Goal: Task Accomplishment & Management: Manage account settings

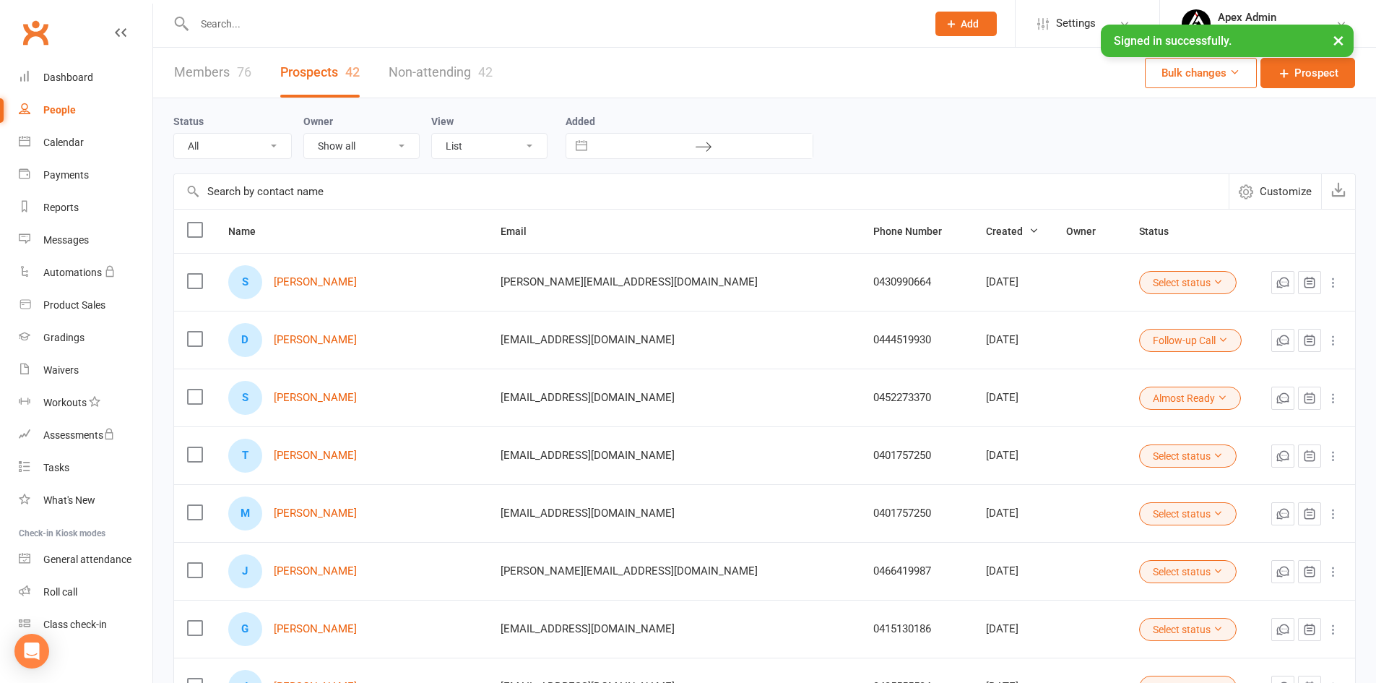
select select "100"
click at [66, 70] on link "Dashboard" at bounding box center [86, 77] width 134 height 33
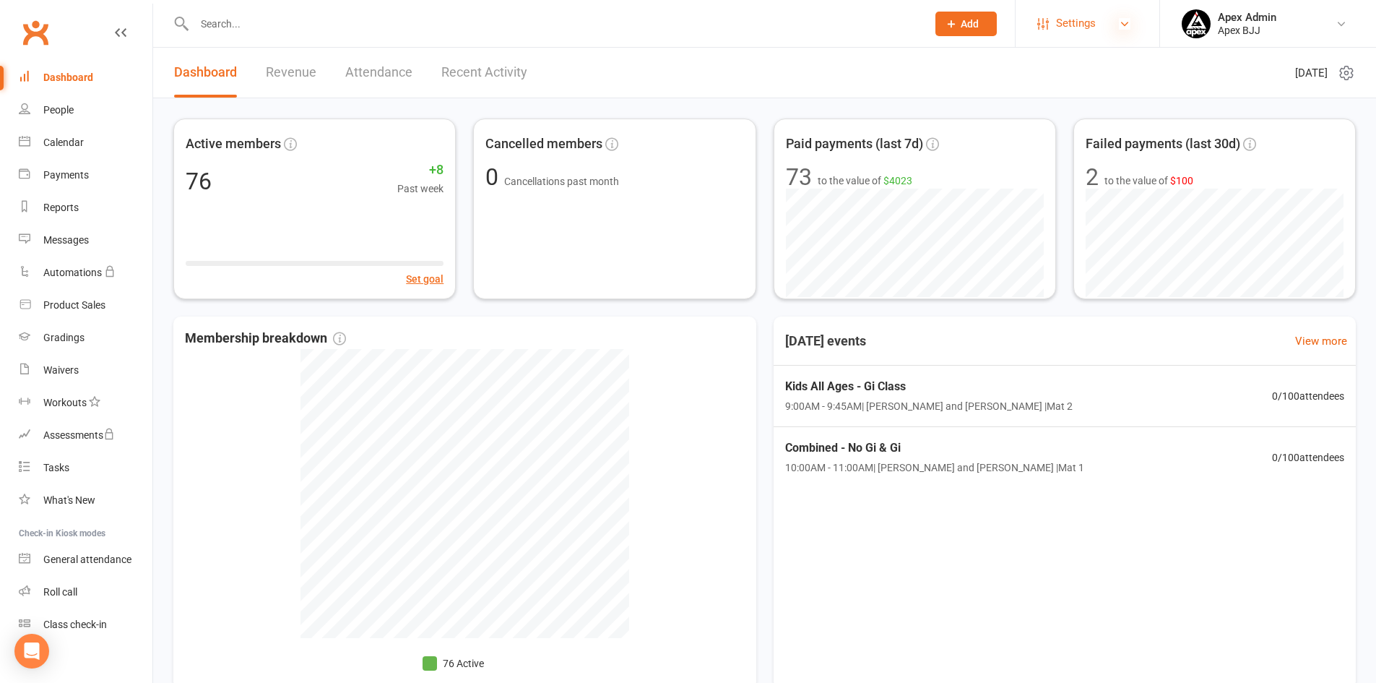
click at [1129, 23] on icon at bounding box center [1125, 24] width 12 height 12
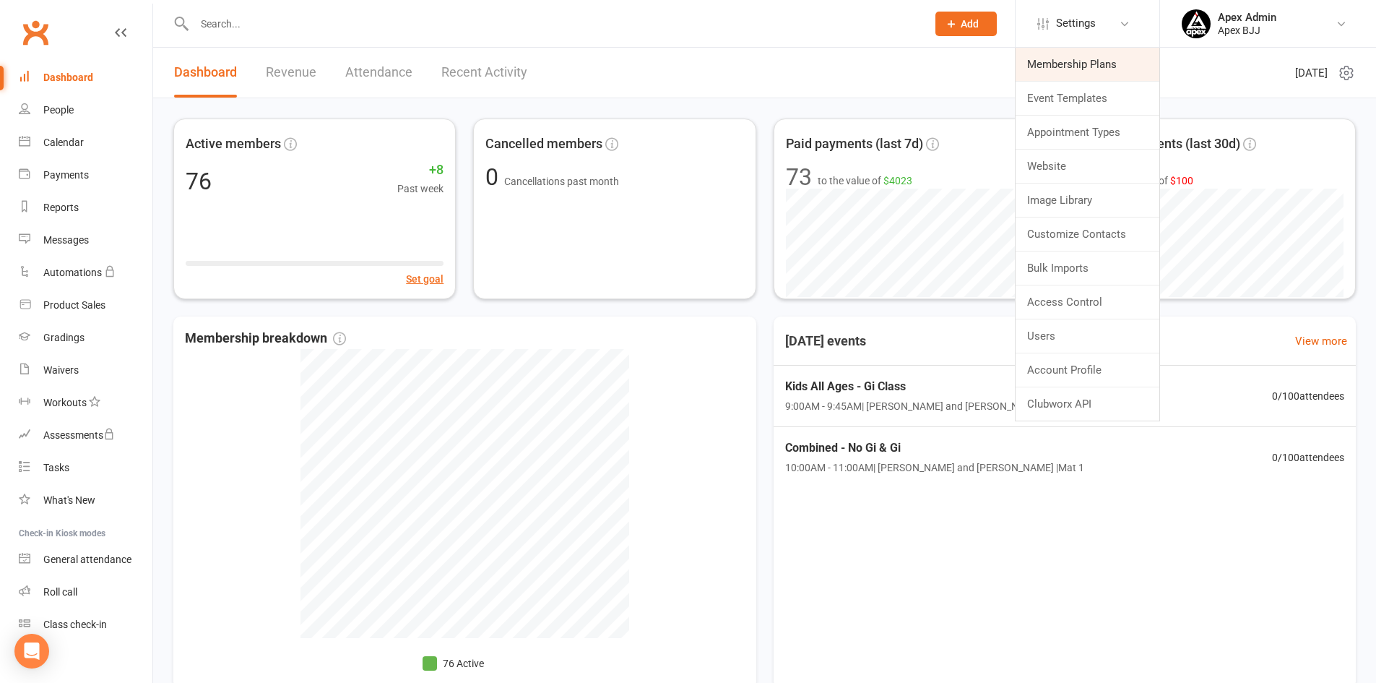
click at [1088, 64] on link "Membership Plans" at bounding box center [1088, 64] width 144 height 33
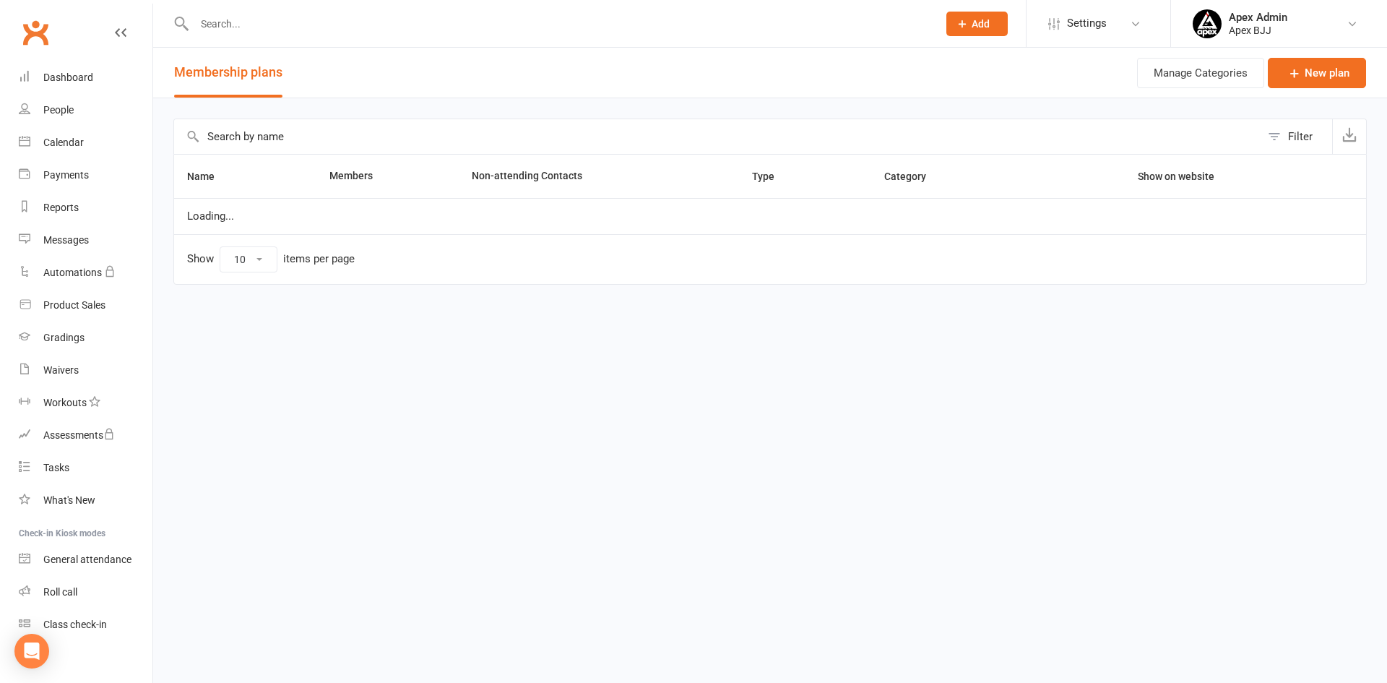
select select "25"
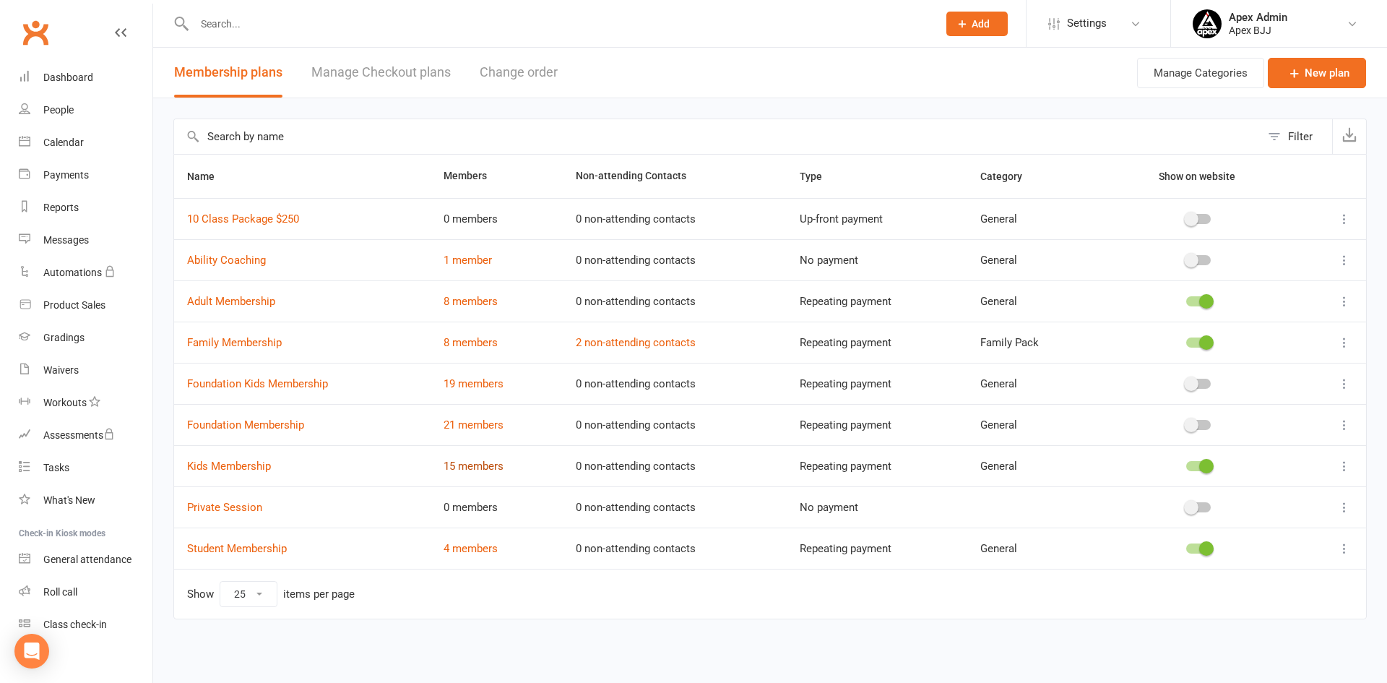
click at [465, 467] on link "15 members" at bounding box center [474, 466] width 60 height 13
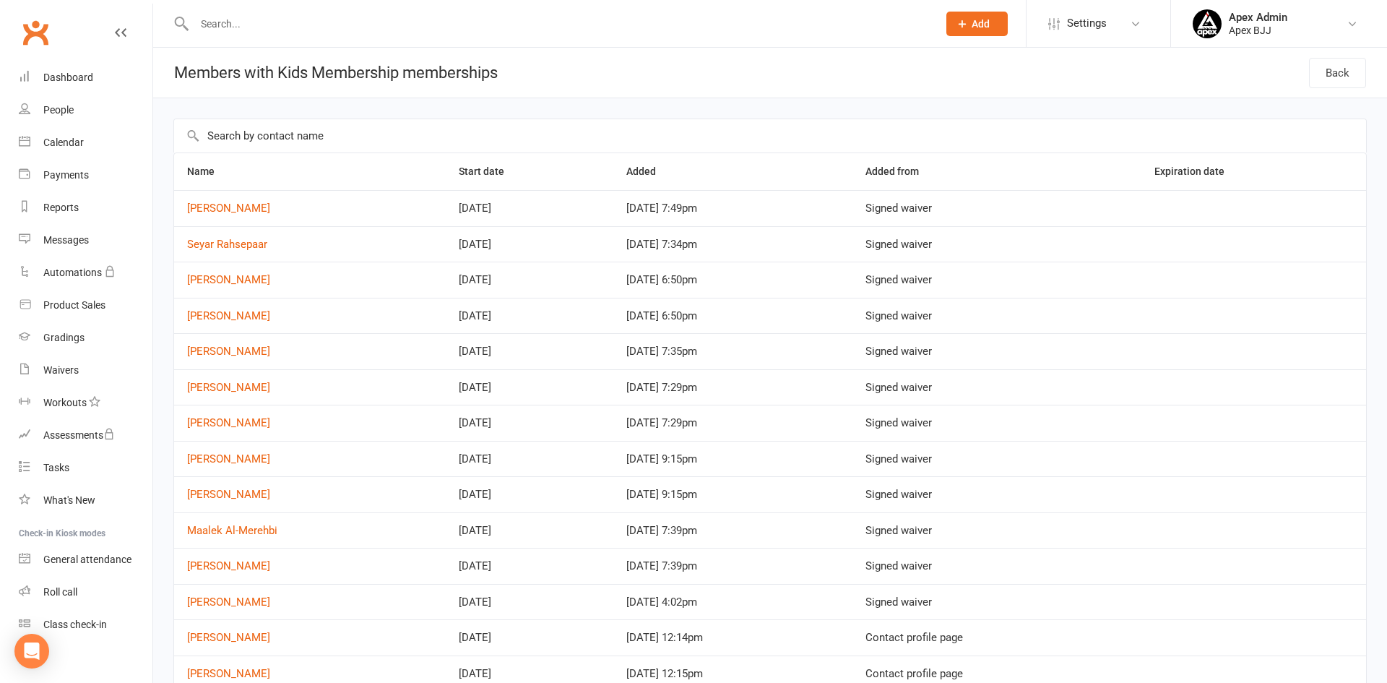
select select "25"
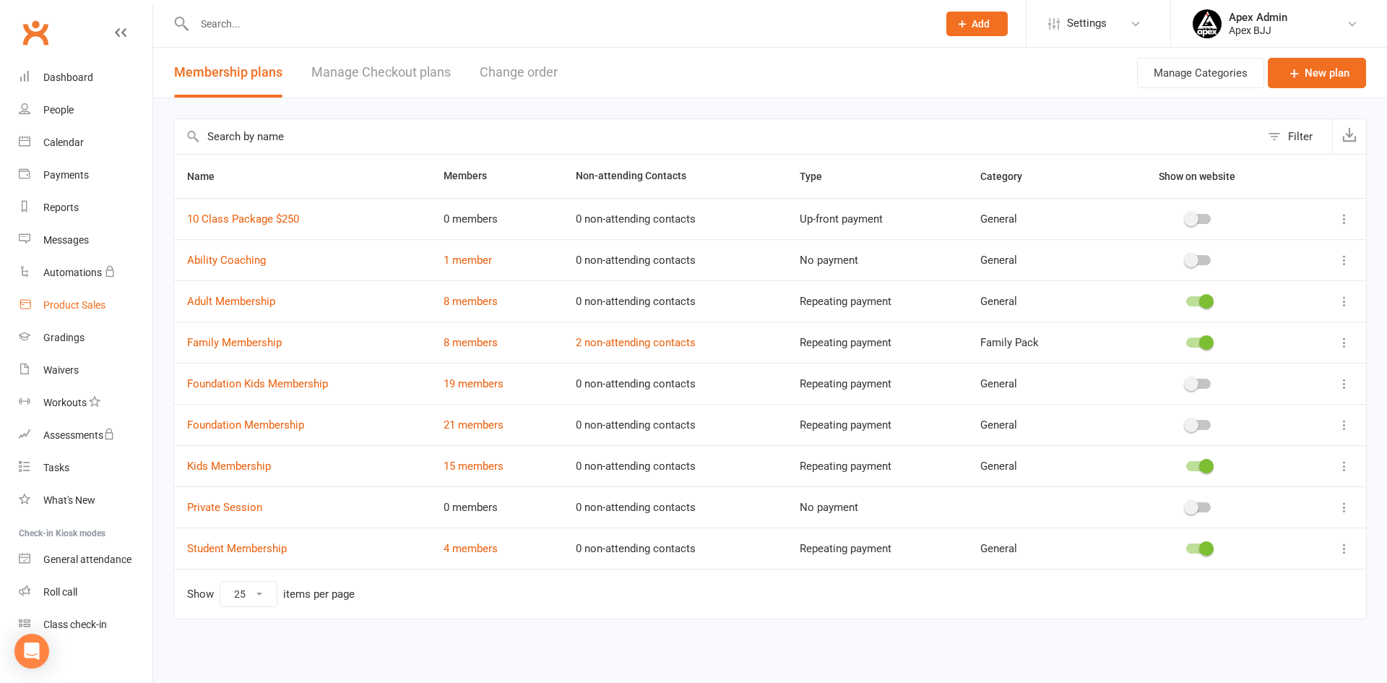
click at [82, 302] on div "Product Sales" at bounding box center [74, 305] width 62 height 12
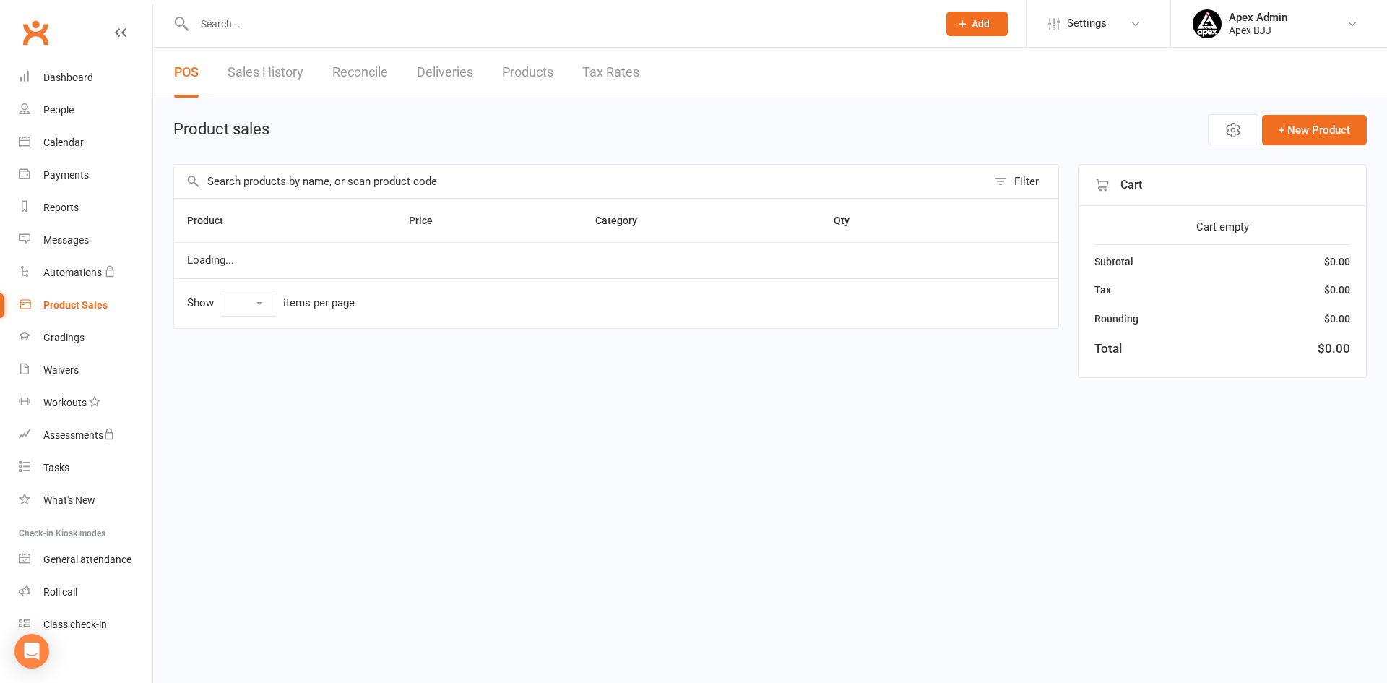
select select "100"
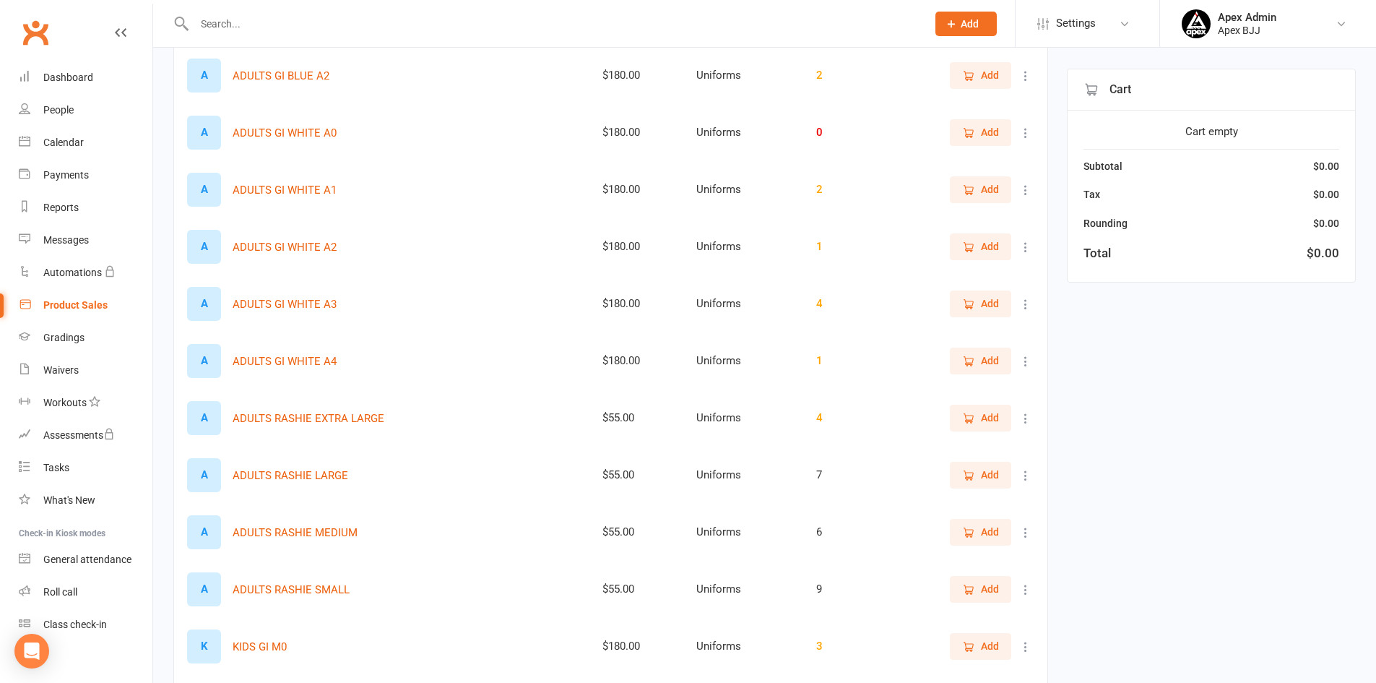
scroll to position [434, 0]
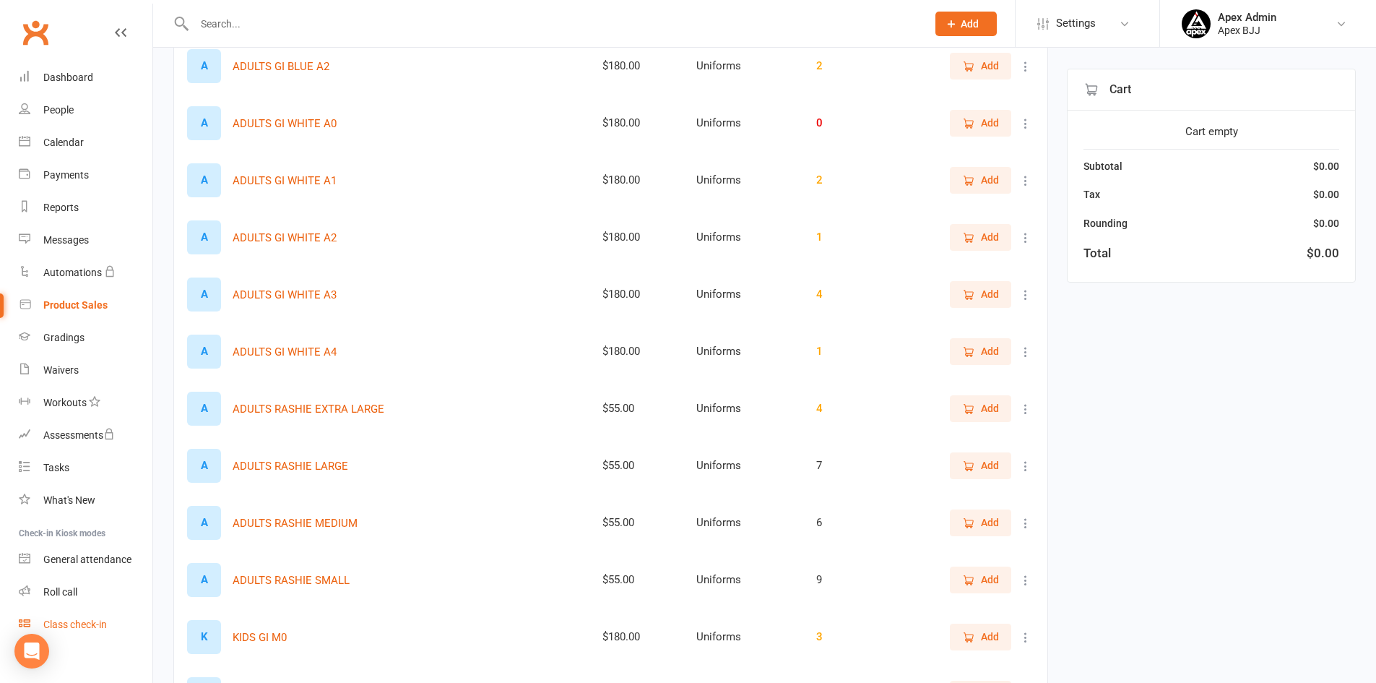
click at [59, 623] on div "Class check-in" at bounding box center [75, 624] width 64 height 12
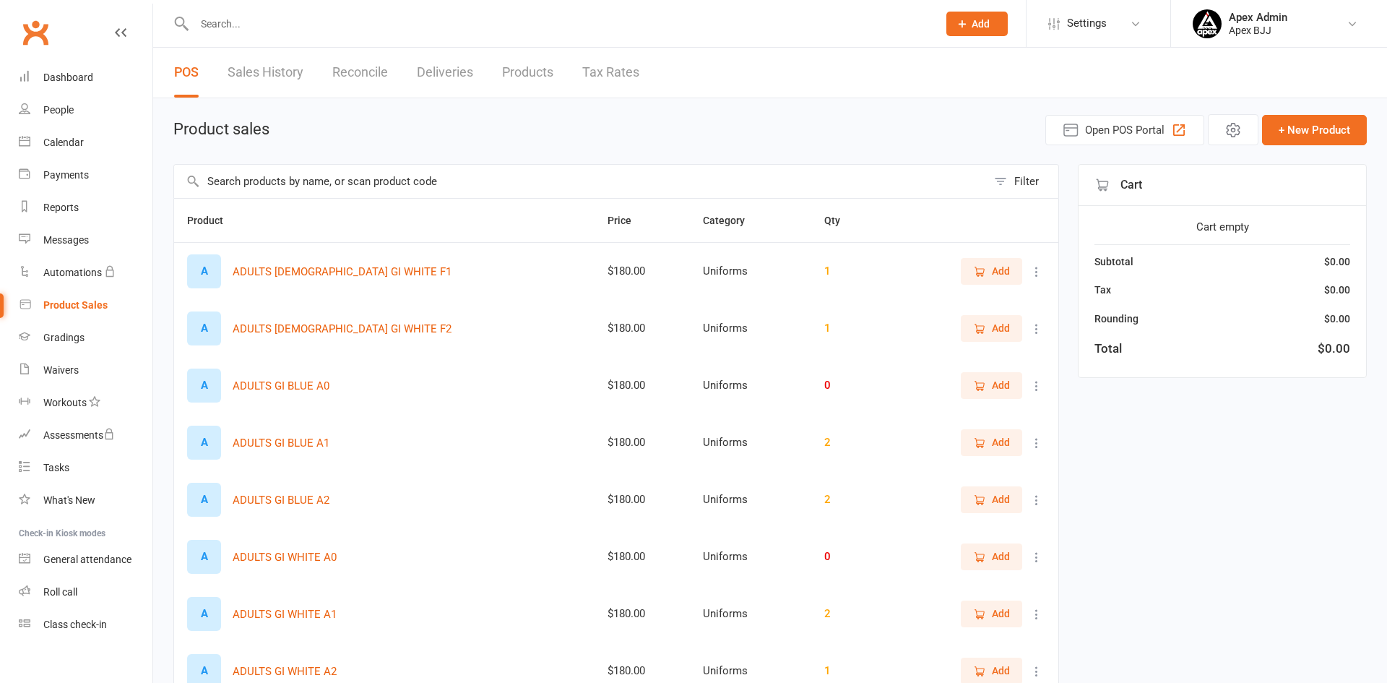
select select "100"
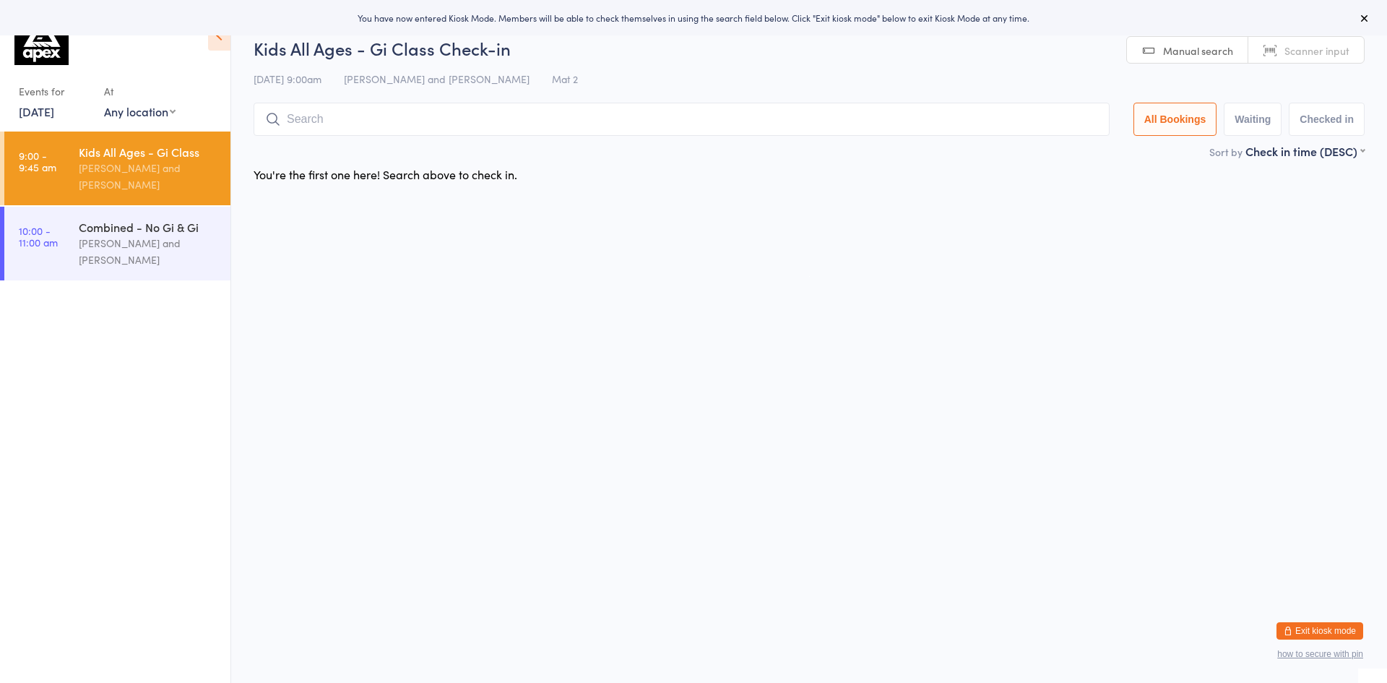
click at [1349, 637] on button "Exit kiosk mode" at bounding box center [1320, 630] width 87 height 17
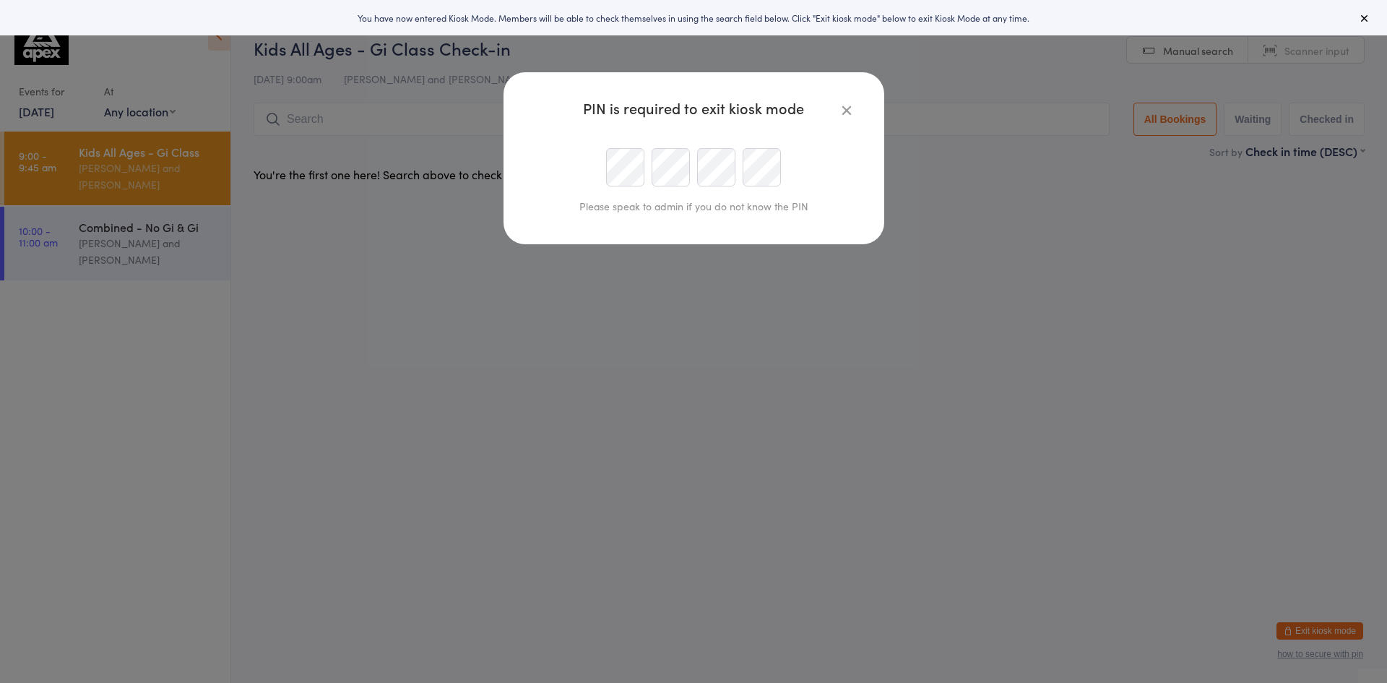
type input "[EMAIL_ADDRESS][DOMAIN_NAME]"
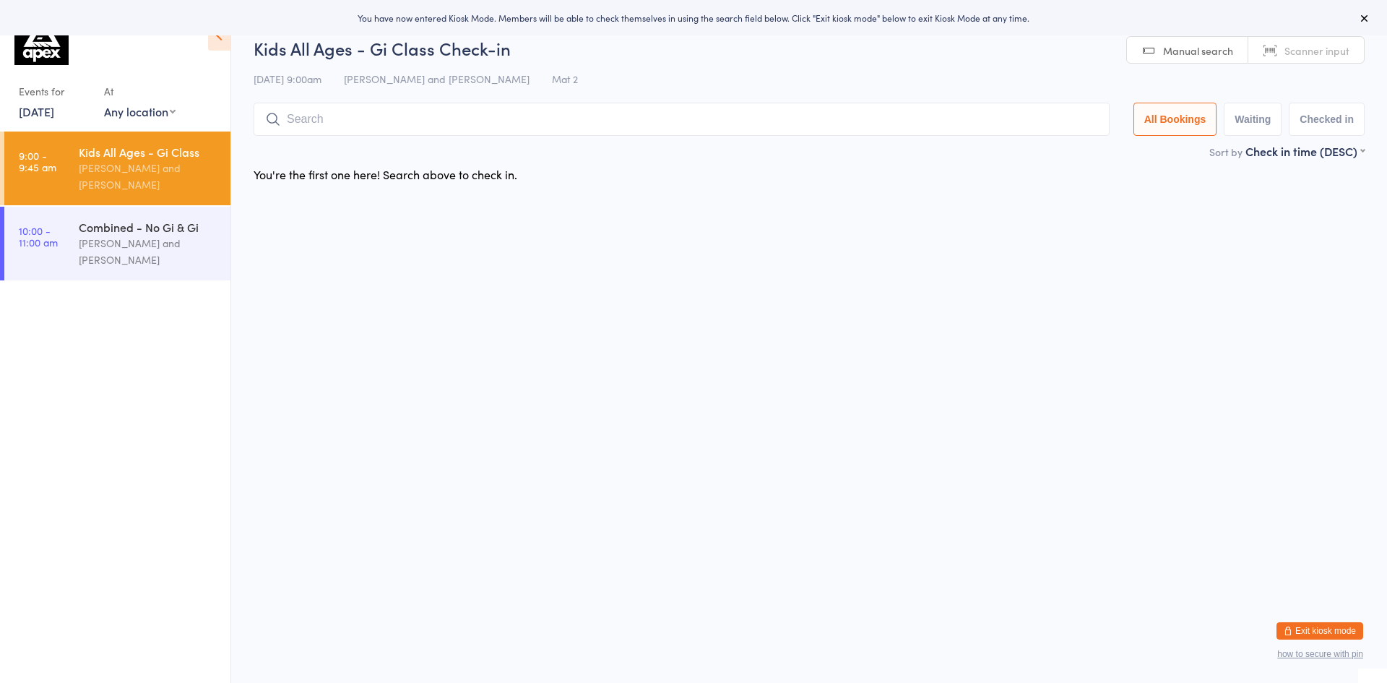
click at [1354, 626] on button "Exit kiosk mode" at bounding box center [1320, 630] width 87 height 17
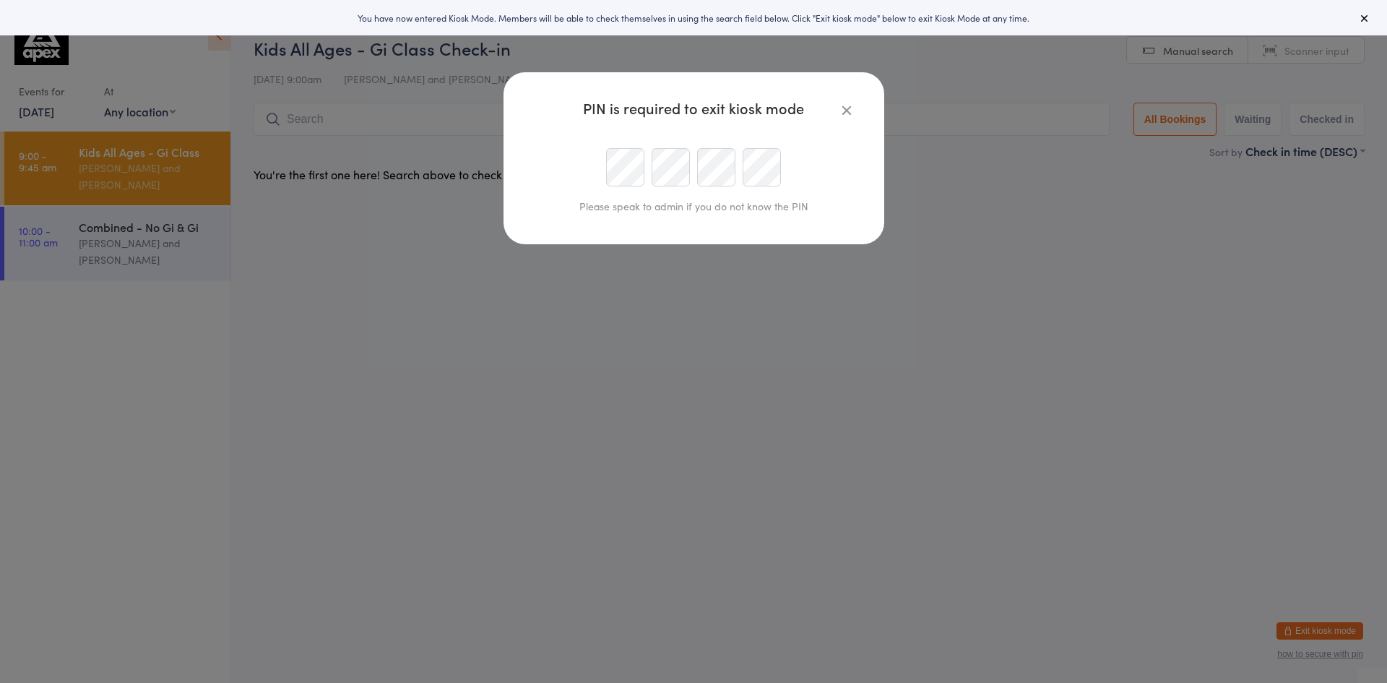
type input "[EMAIL_ADDRESS][DOMAIN_NAME]"
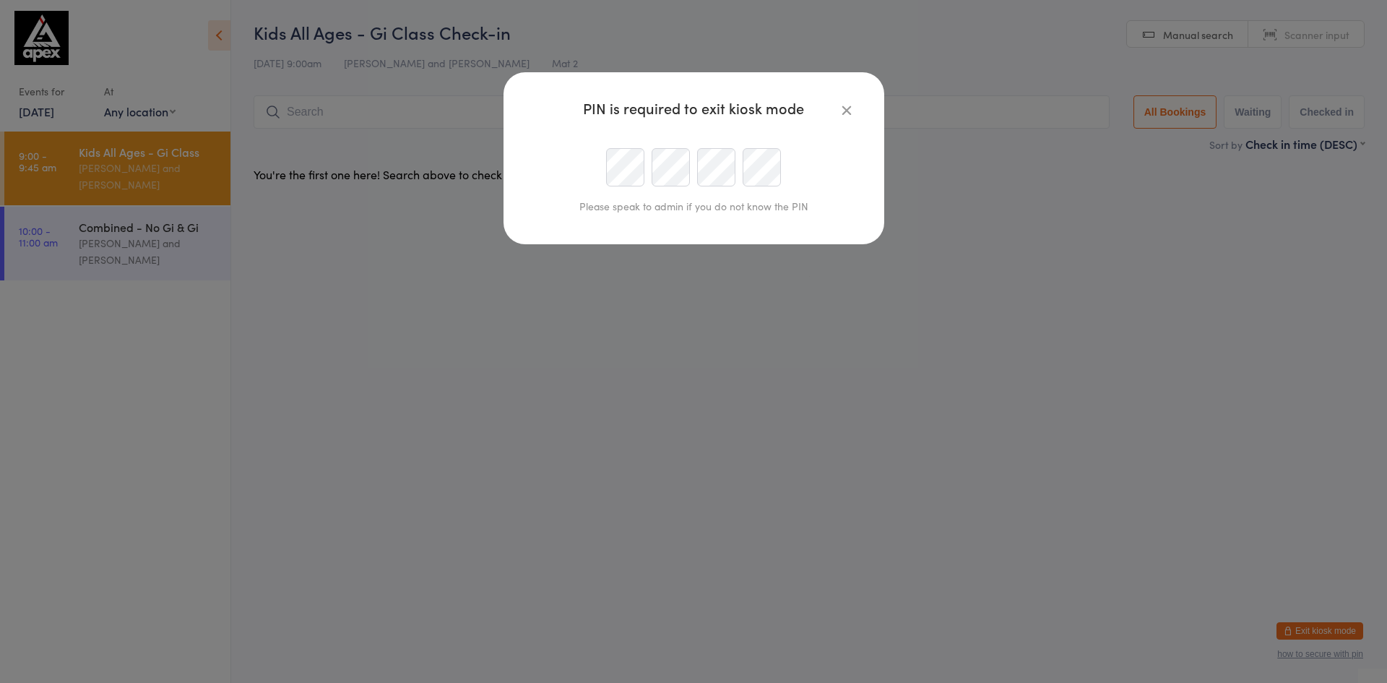
click at [848, 107] on icon "button" at bounding box center [847, 110] width 16 height 16
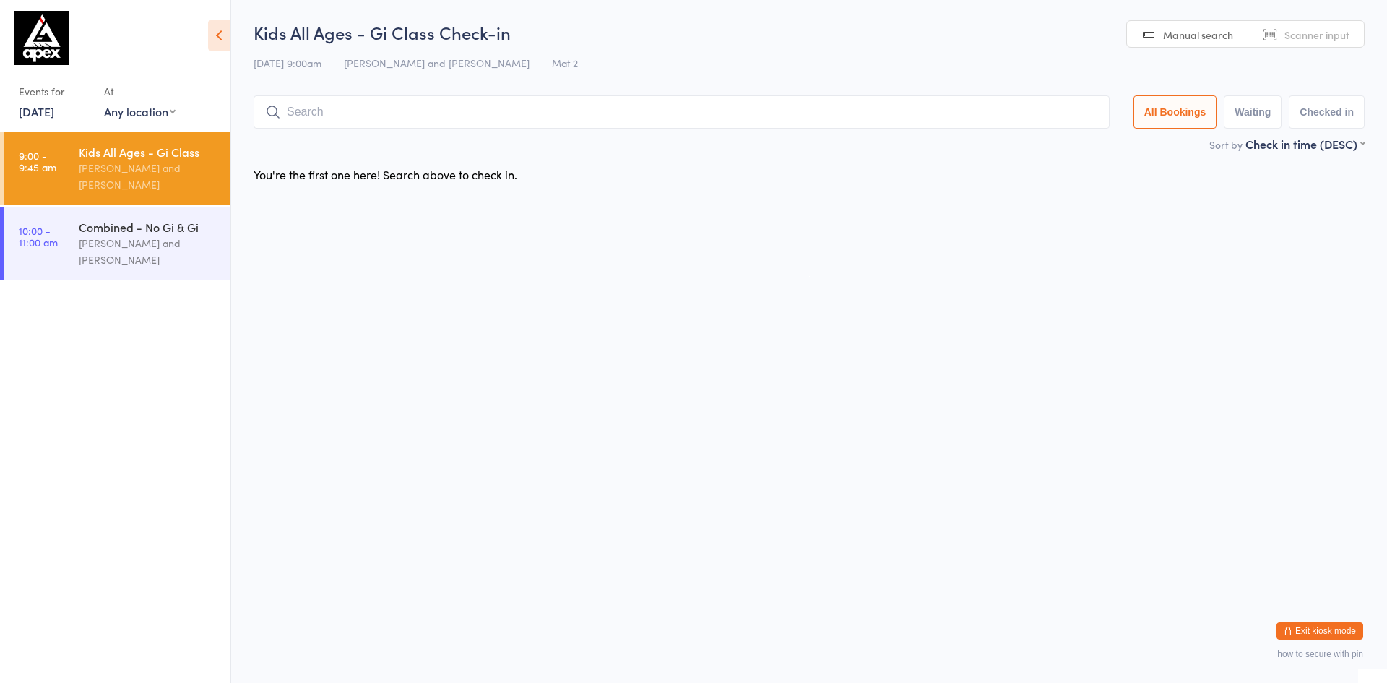
click at [1341, 633] on button "Exit kiosk mode" at bounding box center [1320, 630] width 87 height 17
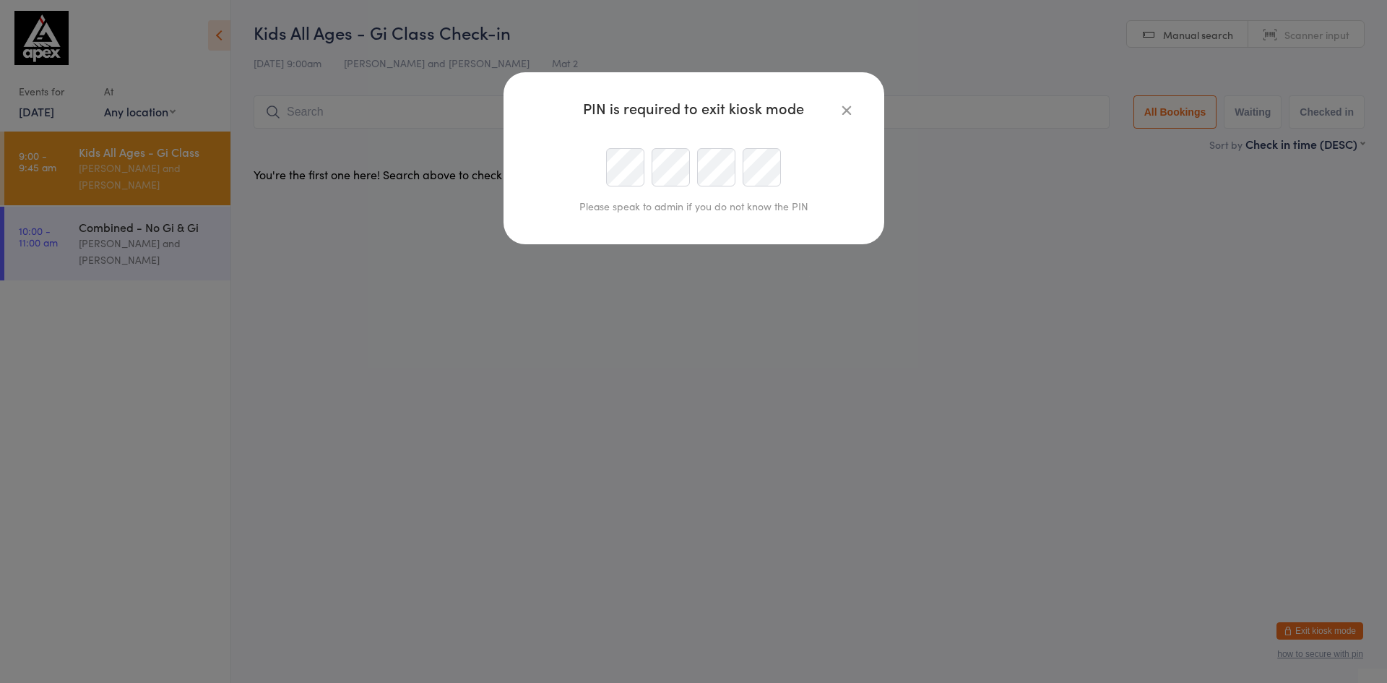
type input "admin@apexbjj.com.au"
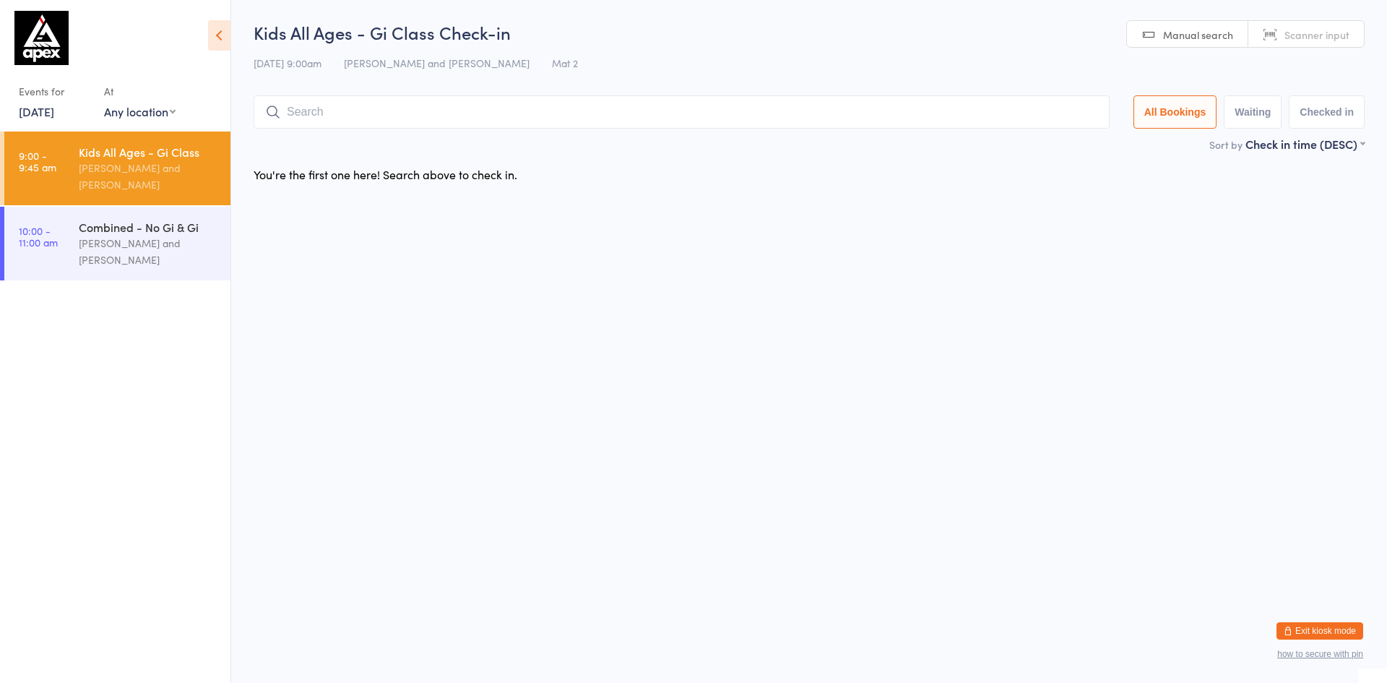
click at [552, 331] on html "Invalid PIN Events for [DATE] [DATE] [DATE] Sun Mon Tue Wed Thu Fri Sat 31 27 2…" at bounding box center [693, 341] width 1387 height 683
click at [216, 39] on icon at bounding box center [219, 35] width 22 height 30
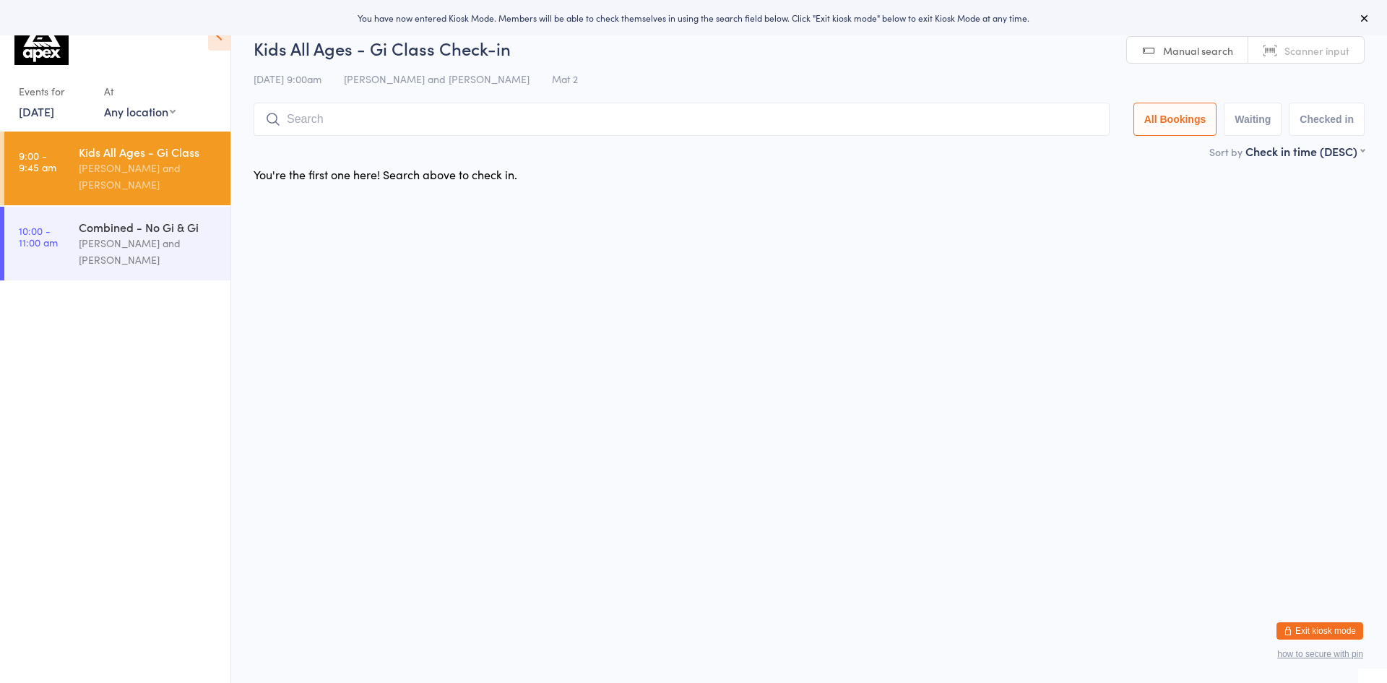
click at [513, 337] on html "You have now entered Kiosk Mode. Members will be able to check themselves in us…" at bounding box center [693, 341] width 1387 height 683
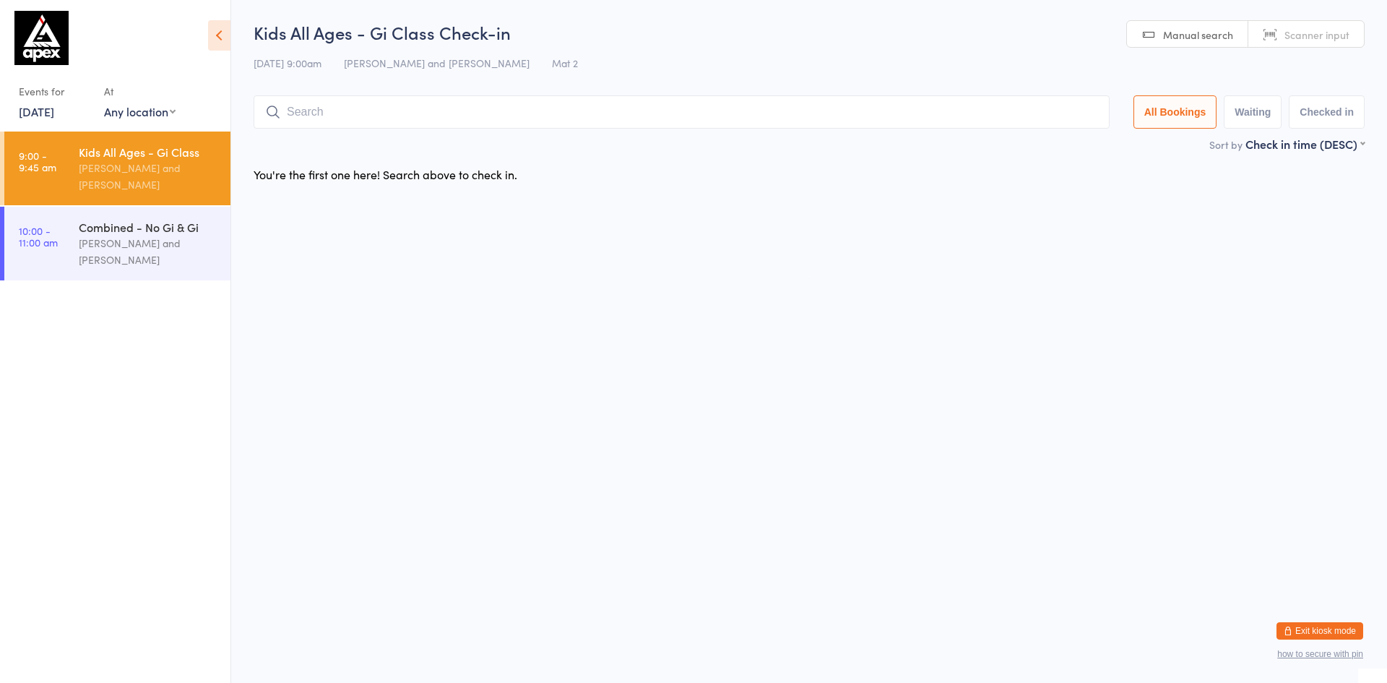
click at [223, 33] on icon at bounding box center [219, 35] width 22 height 30
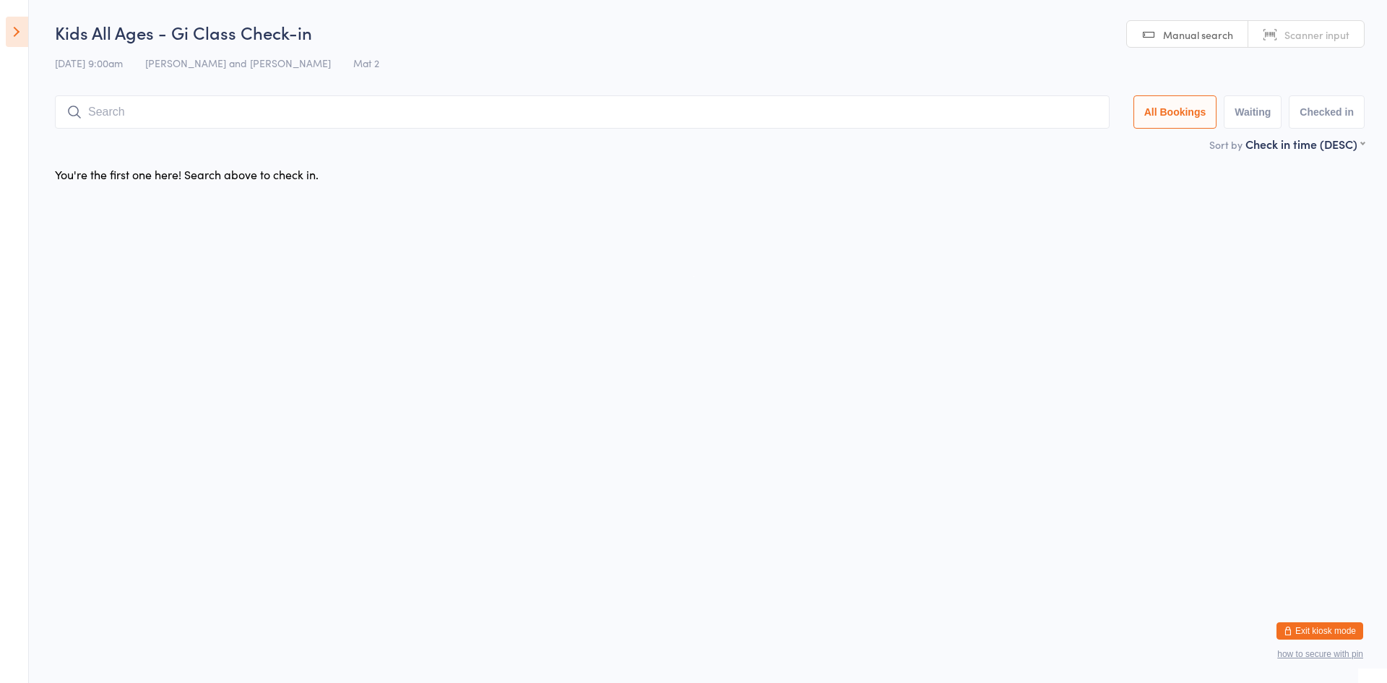
click at [1326, 629] on button "Exit kiosk mode" at bounding box center [1320, 630] width 87 height 17
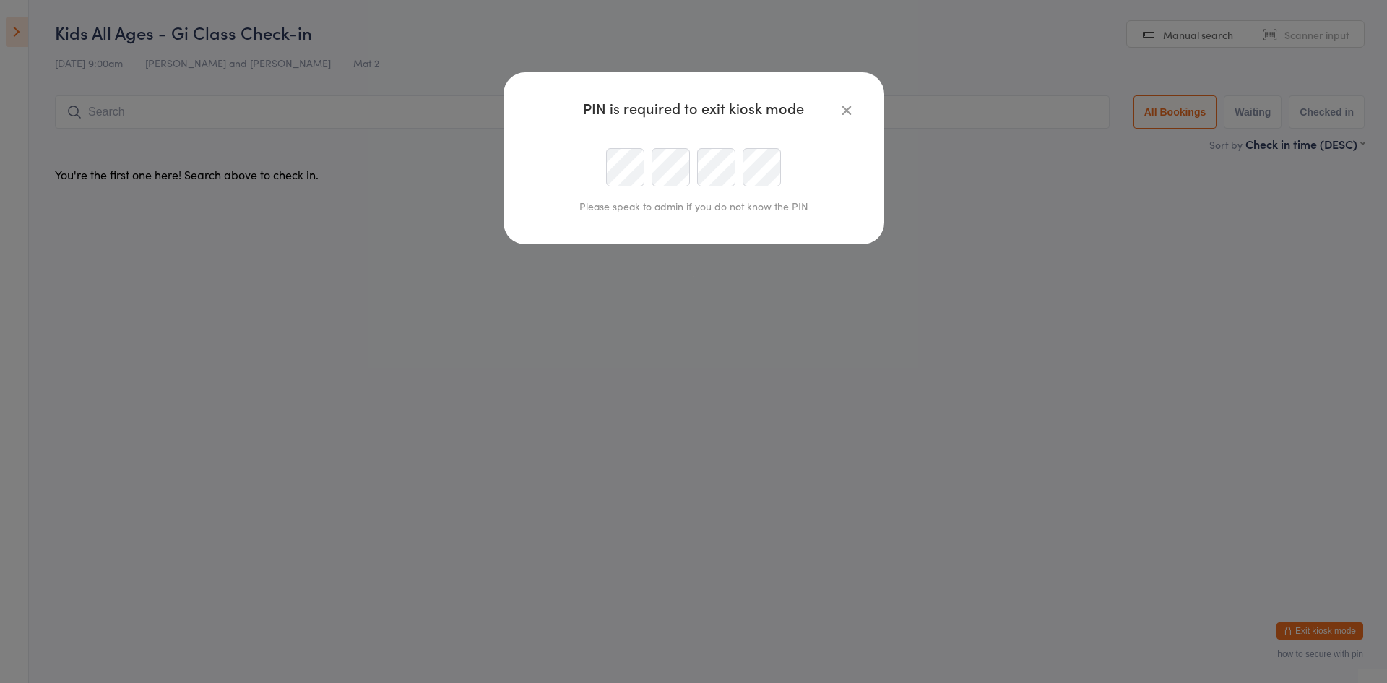
type input "admin@apexbjj.com.au"
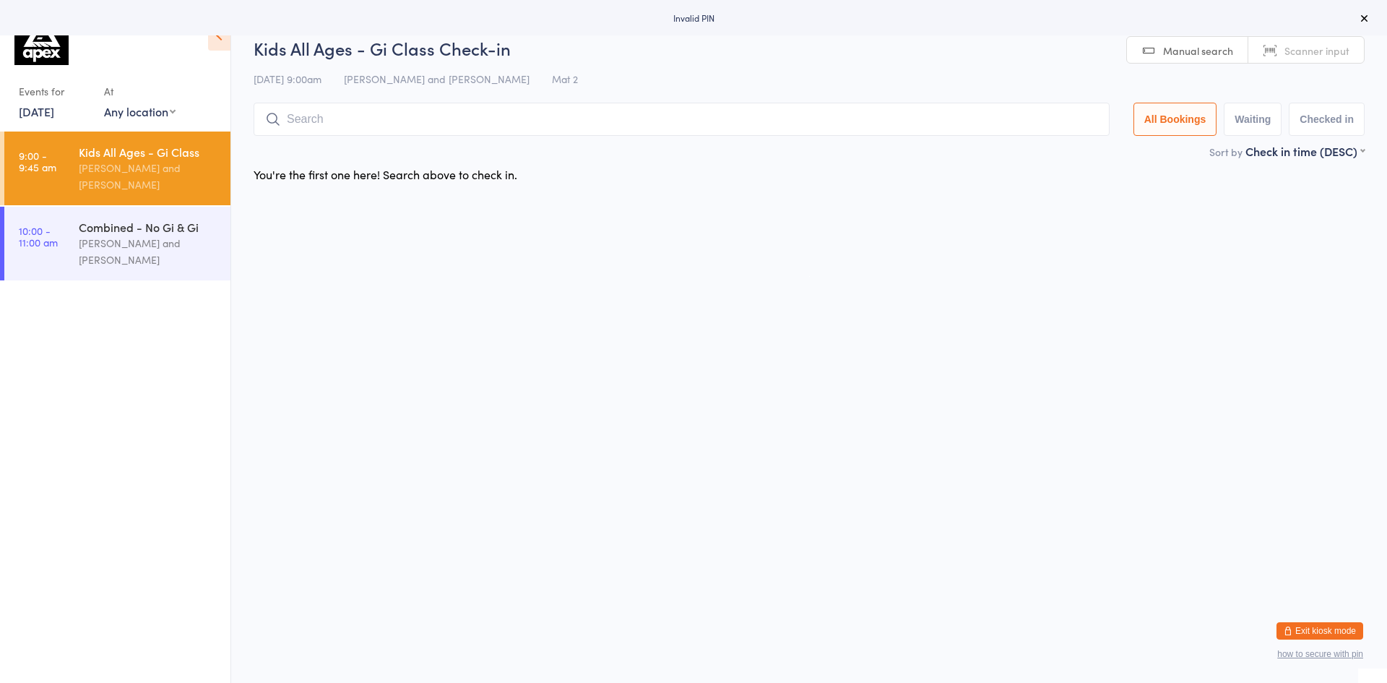
click at [1344, 634] on button "Exit kiosk mode" at bounding box center [1320, 630] width 87 height 17
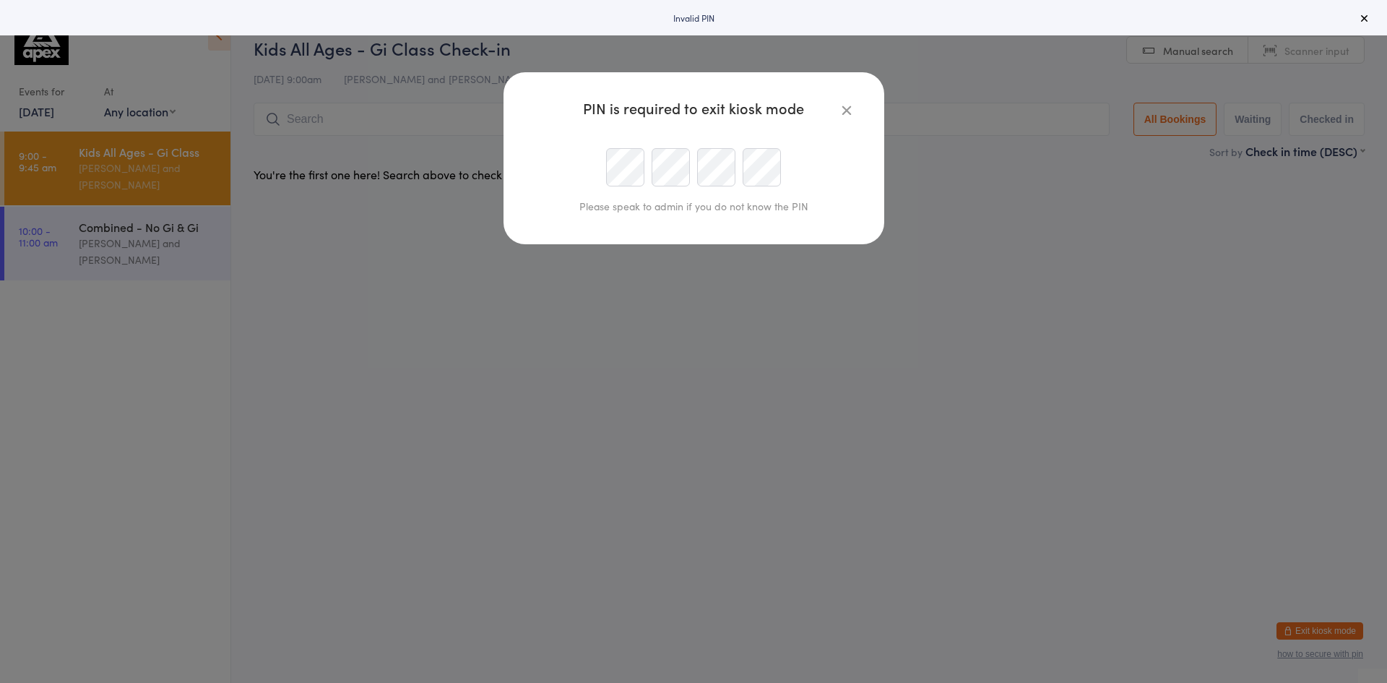
type input "admin@apexbjj.com.au"
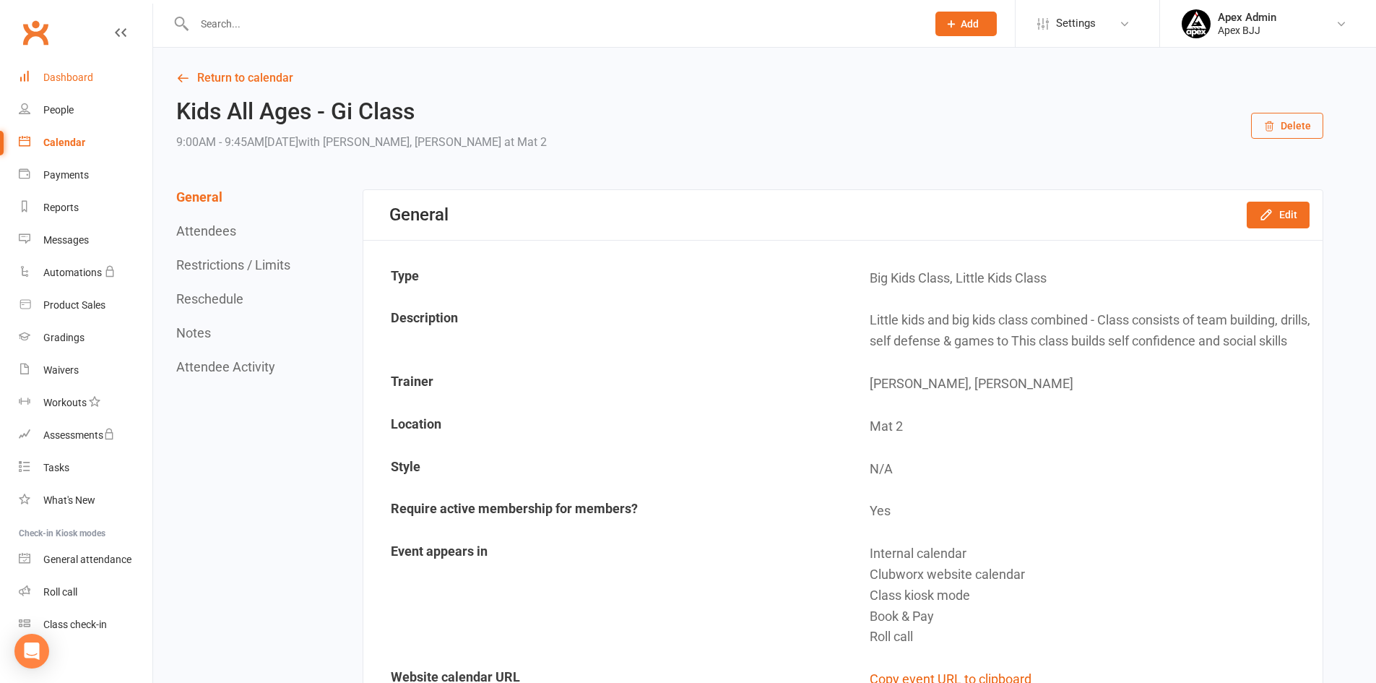
click at [59, 79] on div "Dashboard" at bounding box center [68, 78] width 50 height 12
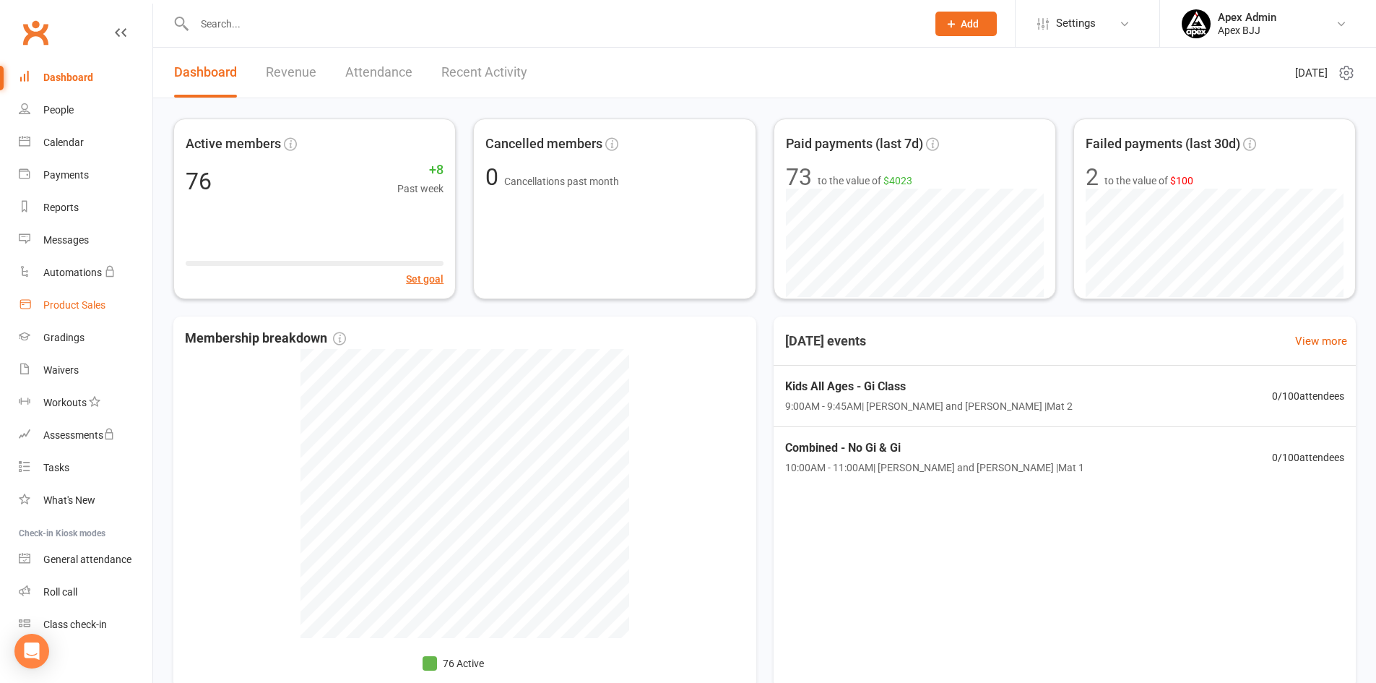
click at [59, 298] on link "Product Sales" at bounding box center [86, 305] width 134 height 33
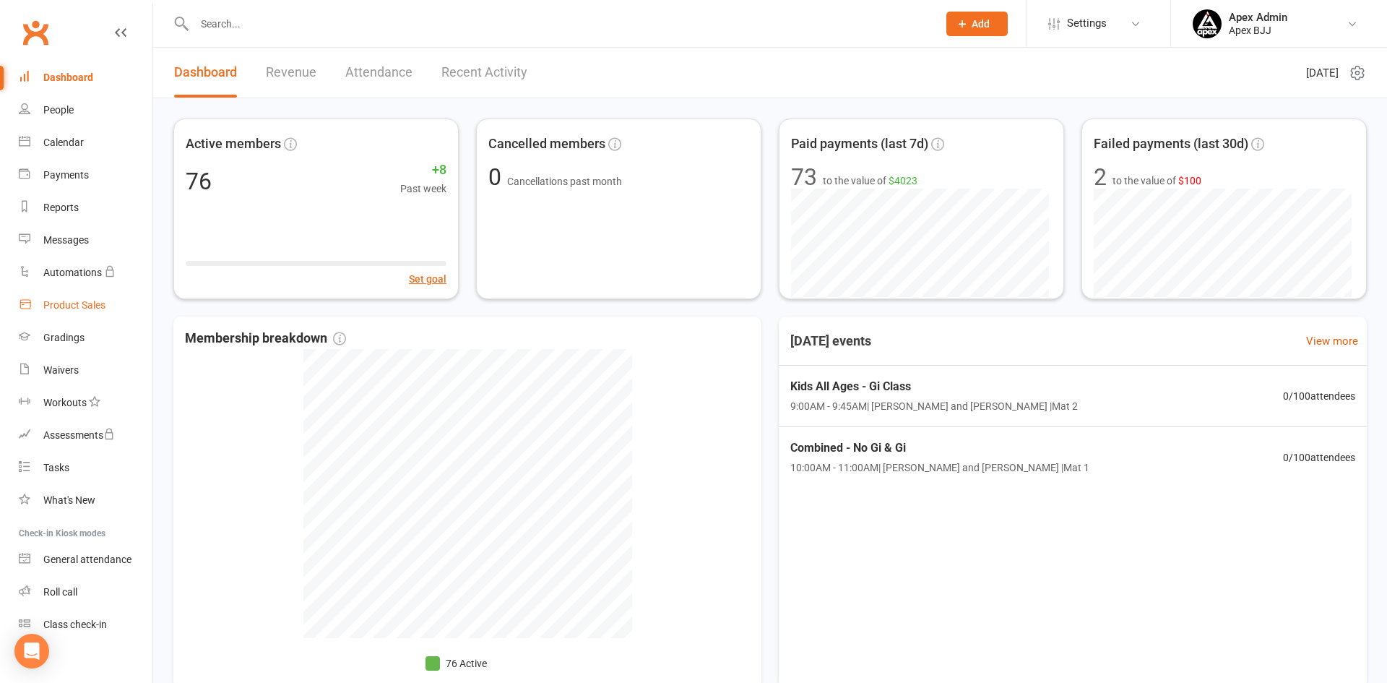
select select "100"
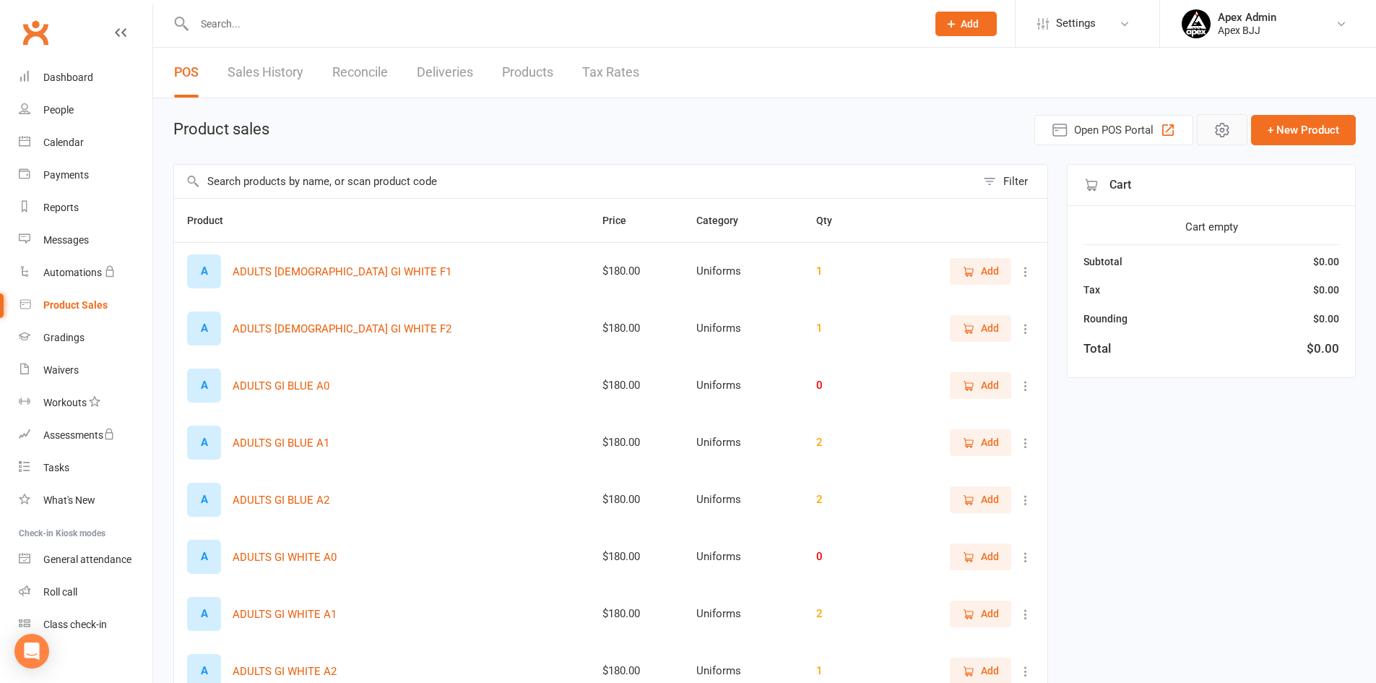
click at [1217, 132] on icon "button" at bounding box center [1222, 131] width 12 height 14
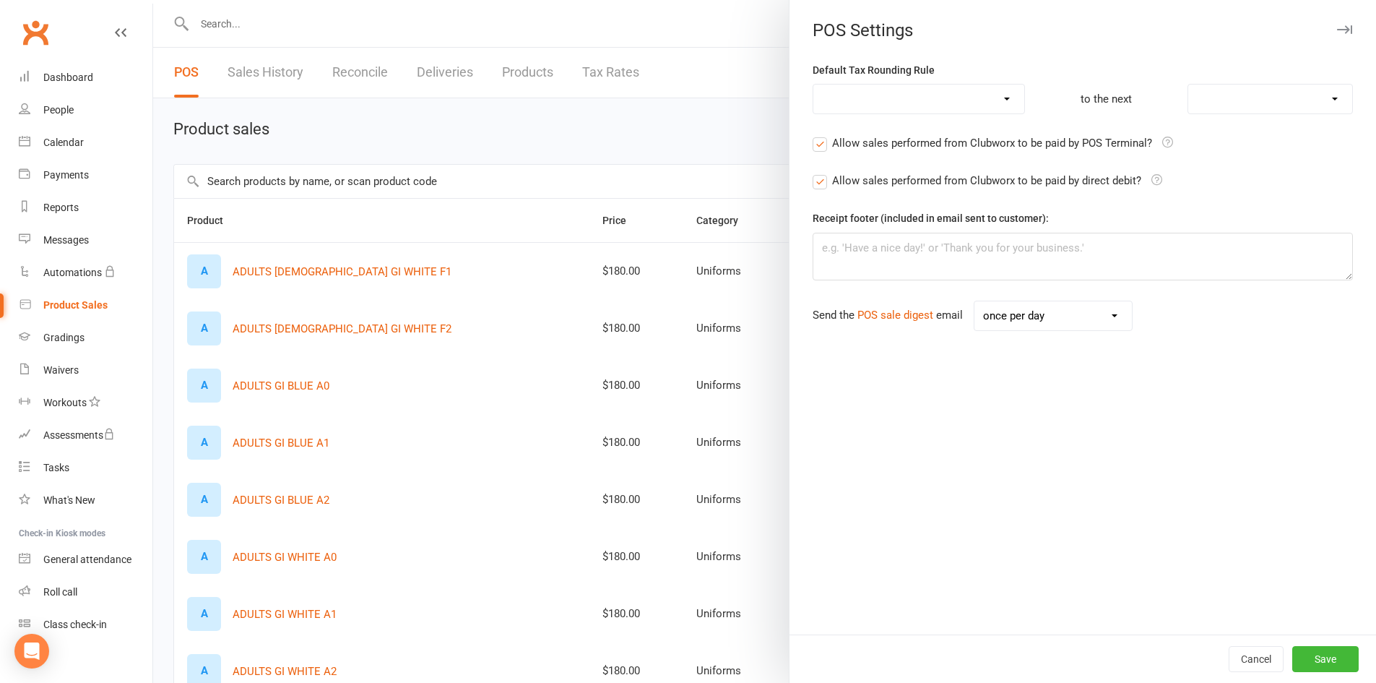
select select "round_up"
select select "1"
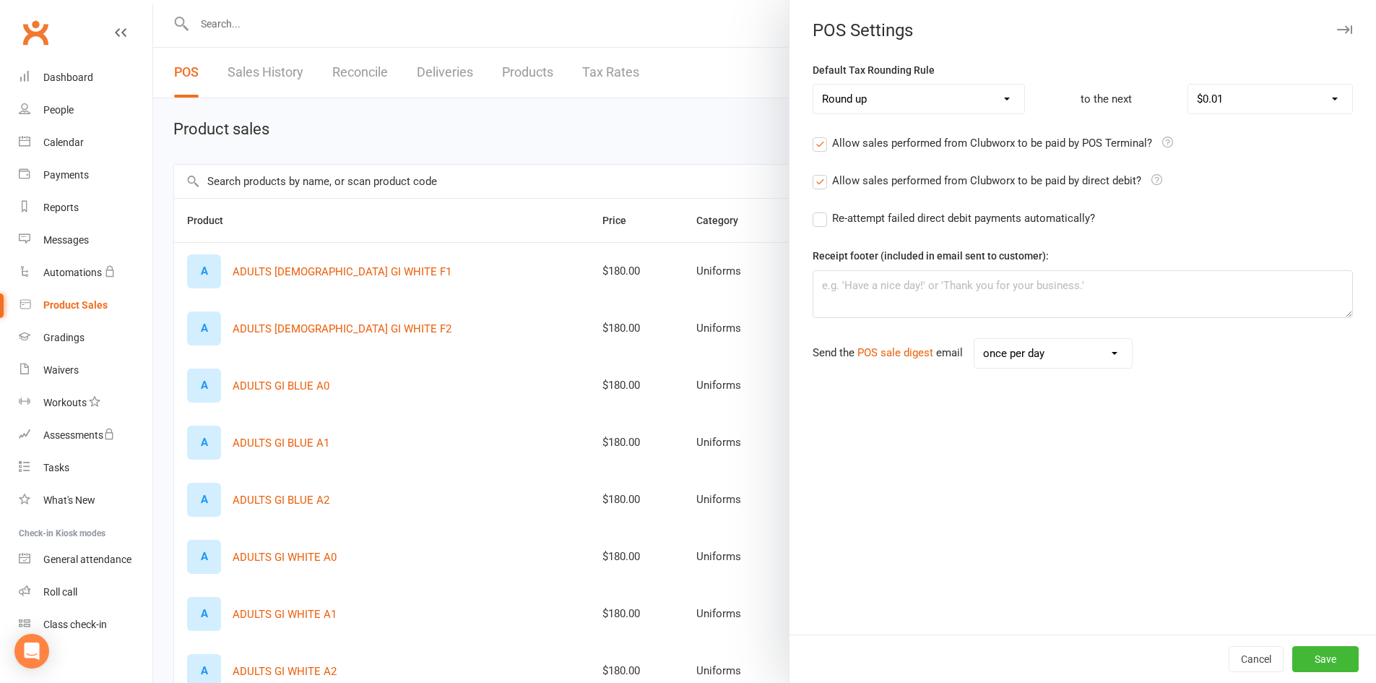
click at [1337, 30] on icon "button" at bounding box center [1344, 29] width 15 height 9
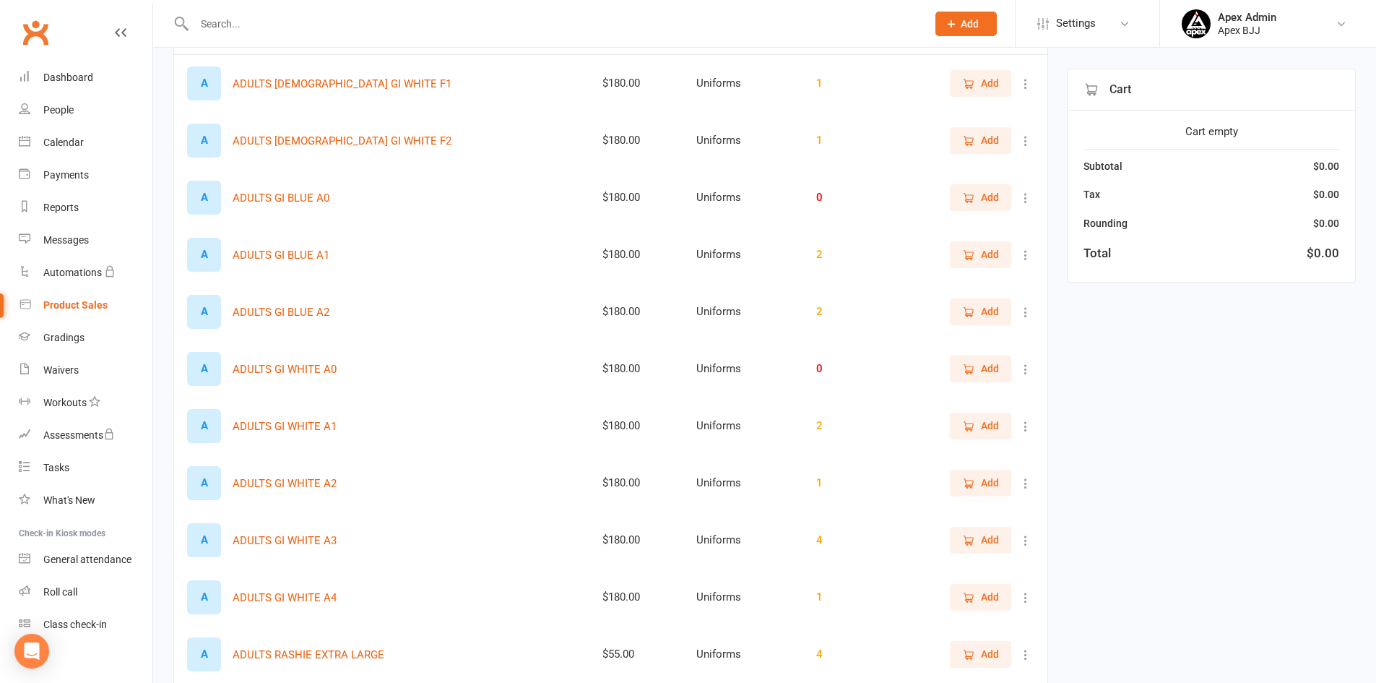
scroll to position [217, 0]
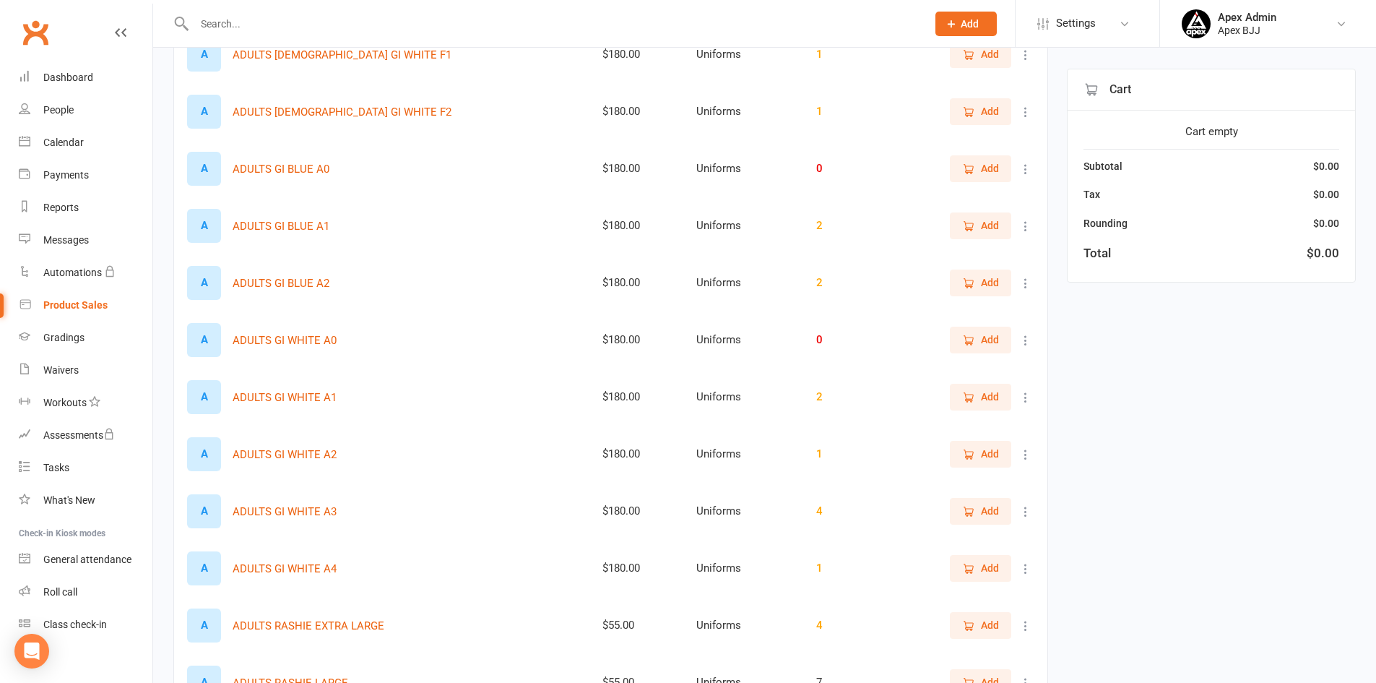
click at [1027, 340] on icon at bounding box center [1026, 340] width 14 height 14
click at [973, 369] on link "View / Edit" at bounding box center [951, 368] width 143 height 29
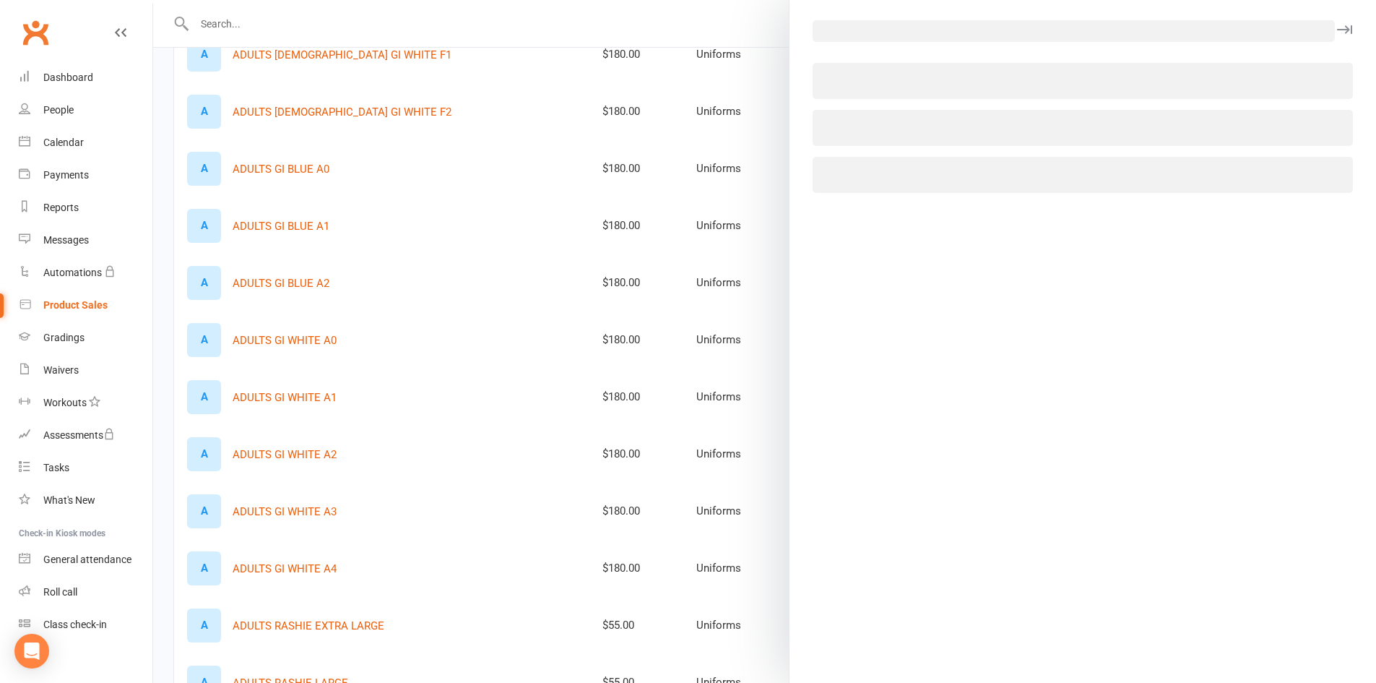
select select "3798"
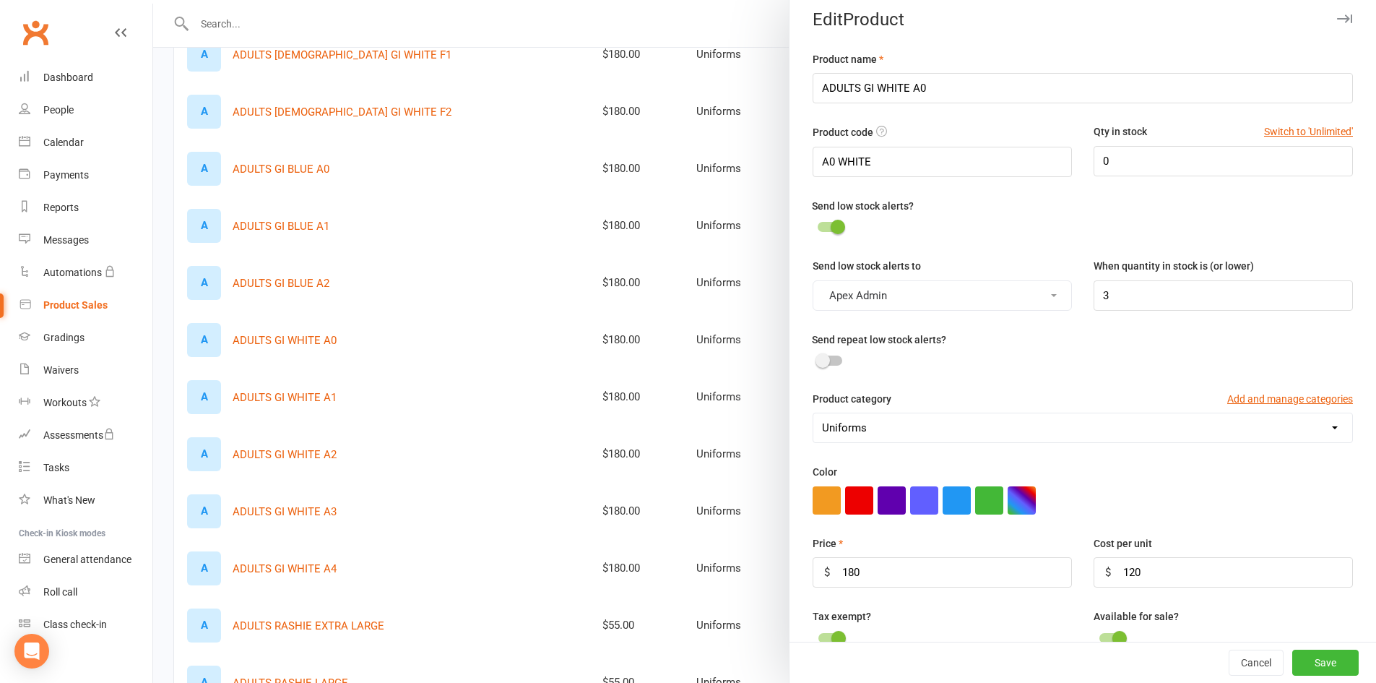
scroll to position [0, 0]
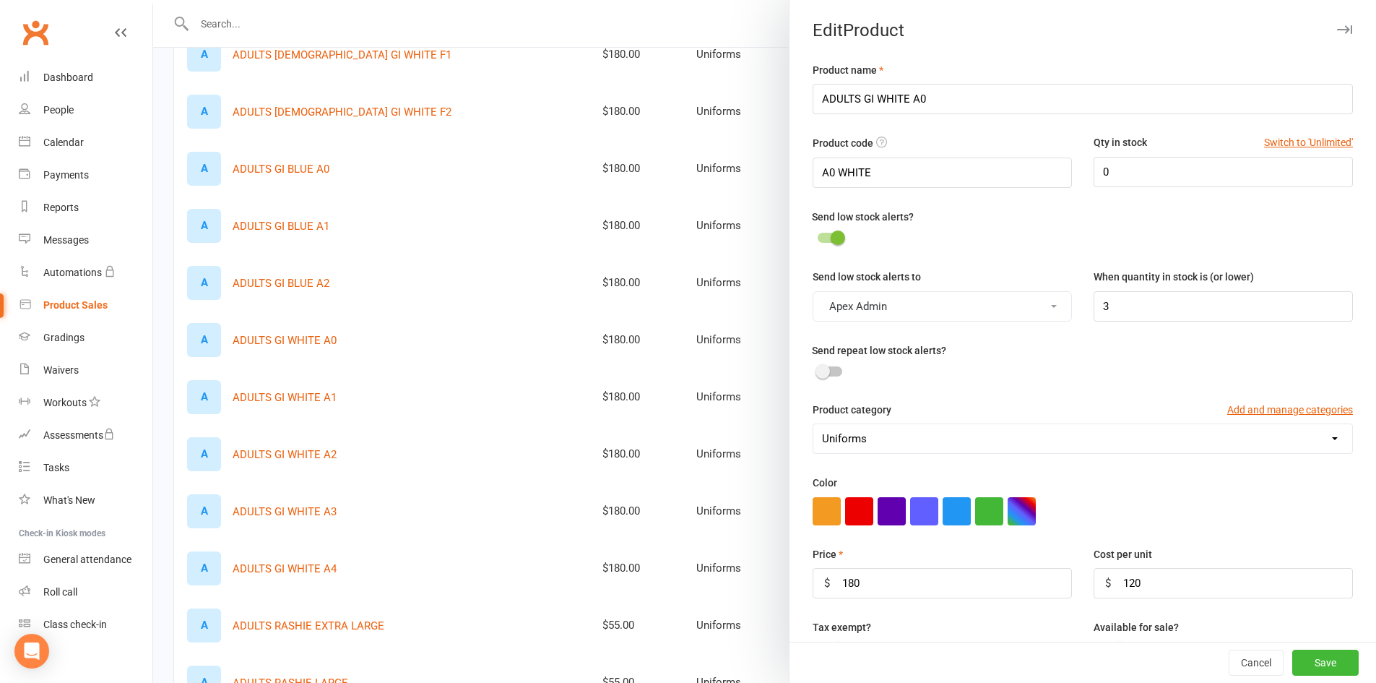
click at [1337, 30] on icon "button" at bounding box center [1344, 29] width 15 height 9
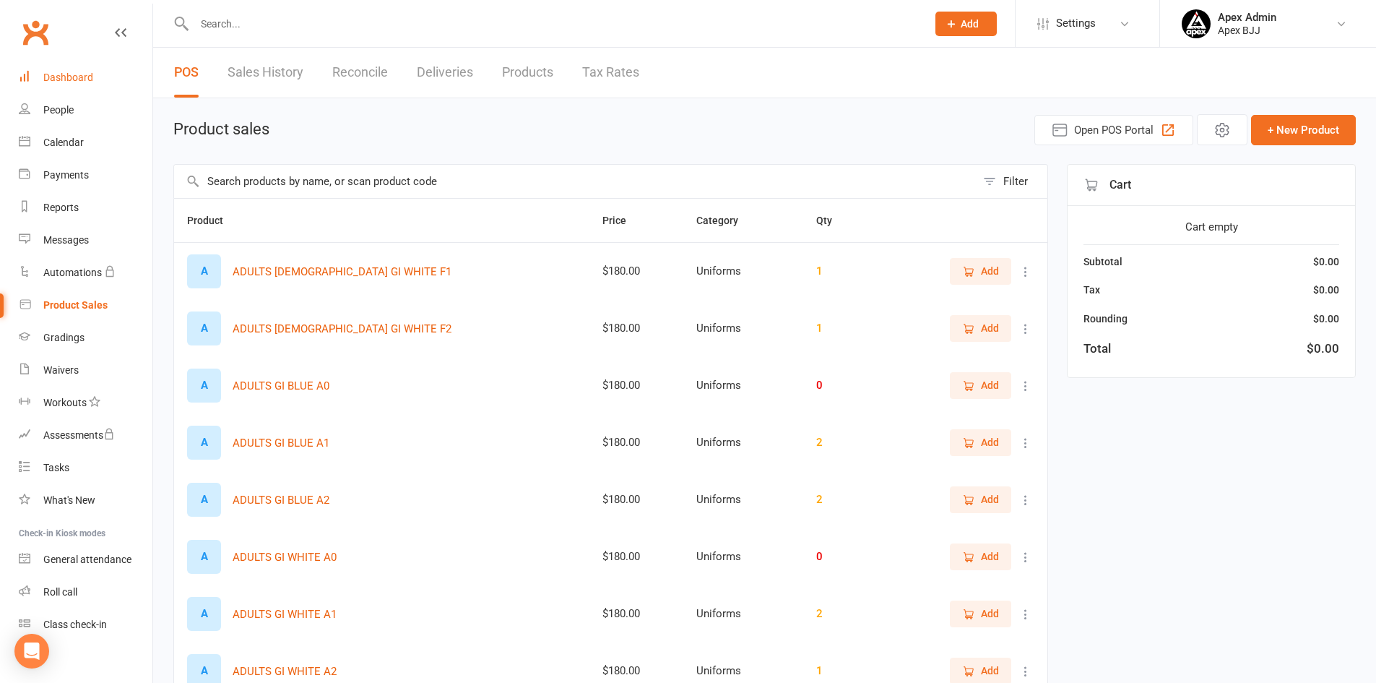
click at [66, 80] on div "Dashboard" at bounding box center [68, 78] width 50 height 12
